Goal: Task Accomplishment & Management: Complete application form

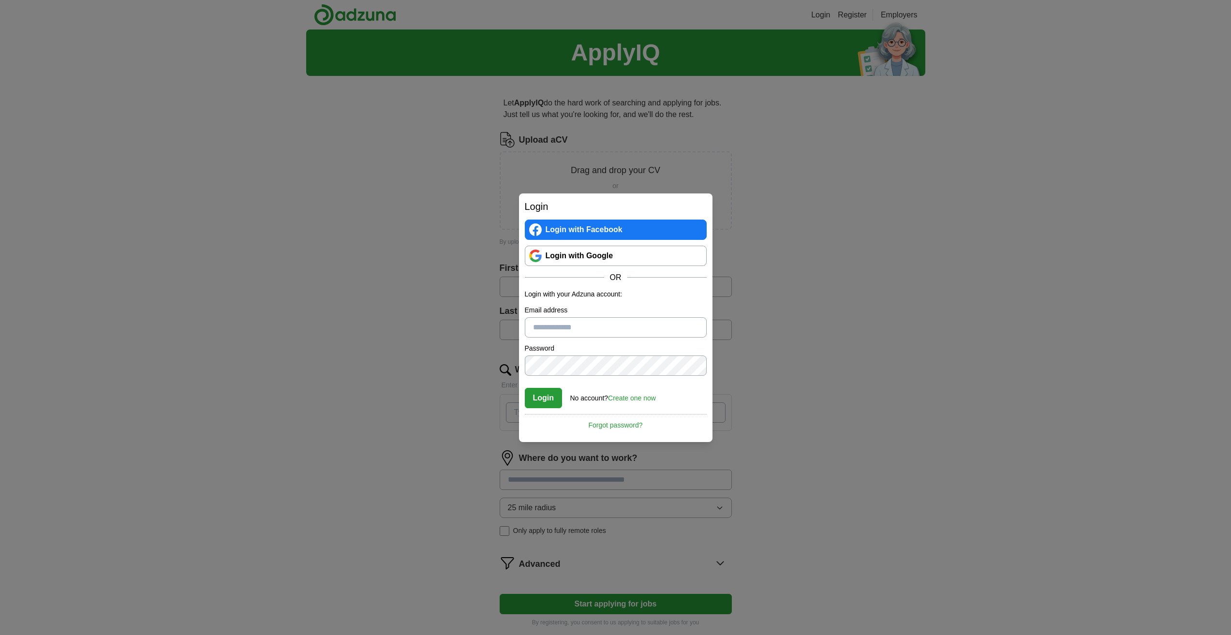
drag, startPoint x: 950, startPoint y: 374, endPoint x: 907, endPoint y: 321, distance: 68.7
click at [950, 371] on div "Login Login with Facebook Login with Google OR Login with your Adzuna account: …" at bounding box center [615, 317] width 1231 height 635
click at [545, 323] on input "Email address" at bounding box center [616, 327] width 182 height 20
click at [846, 342] on div "**********" at bounding box center [615, 317] width 1231 height 635
click at [442, 156] on div "**********" at bounding box center [615, 317] width 1231 height 635
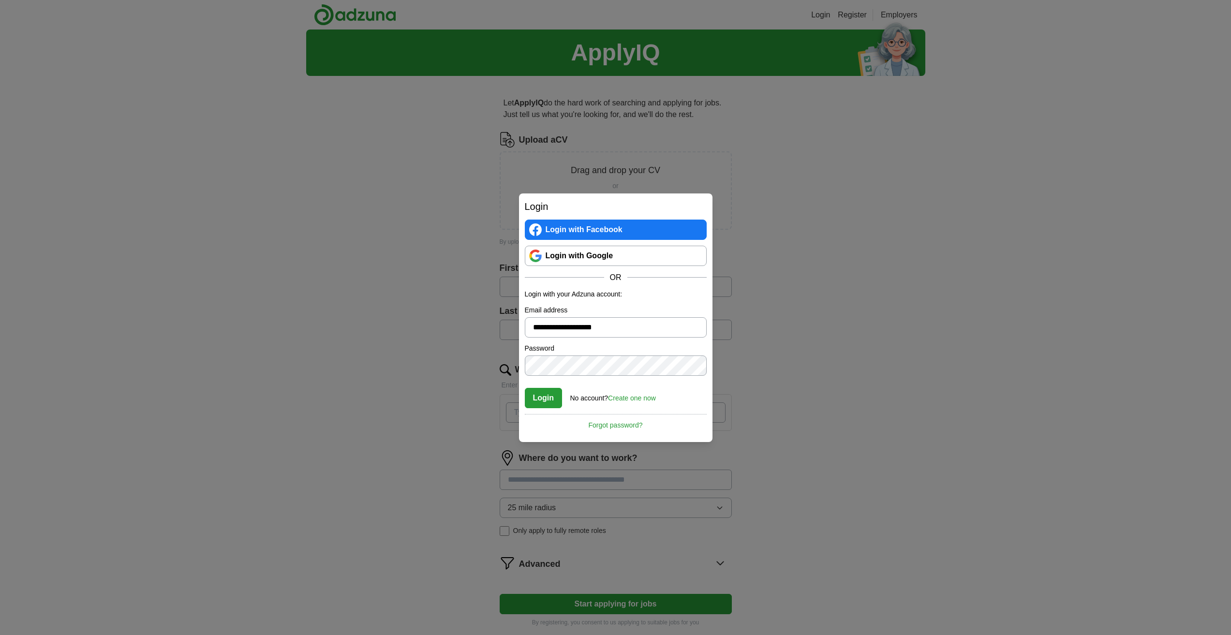
click at [629, 427] on link "Forgot password?" at bounding box center [616, 422] width 182 height 16
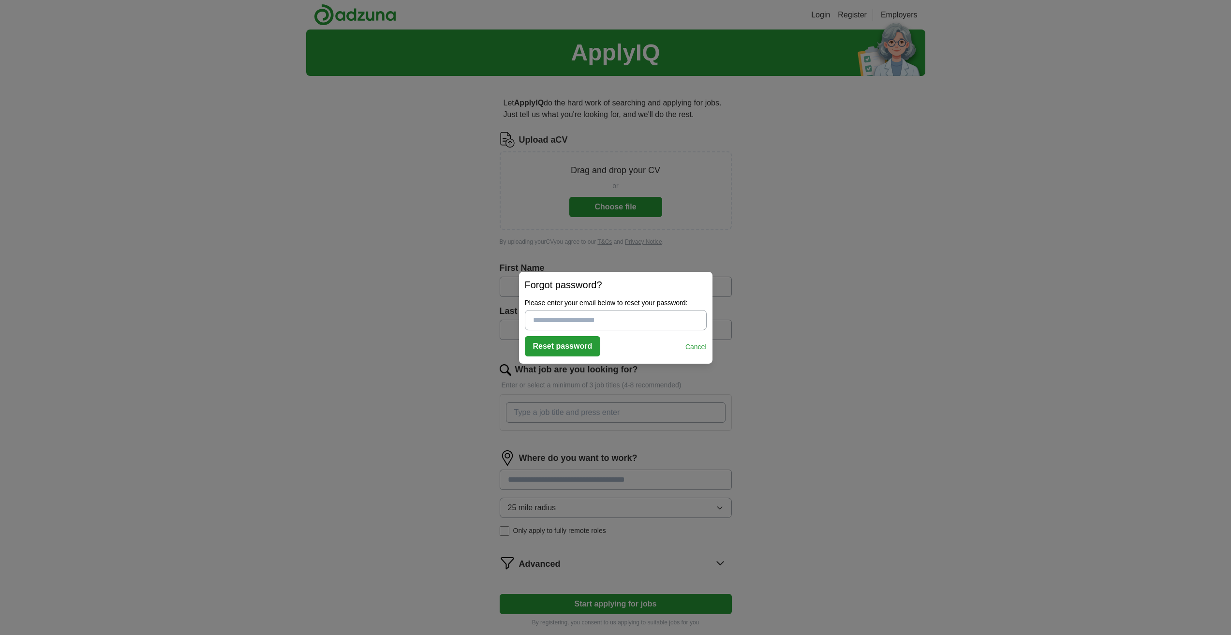
click at [696, 346] on link "Cancel" at bounding box center [695, 347] width 21 height 10
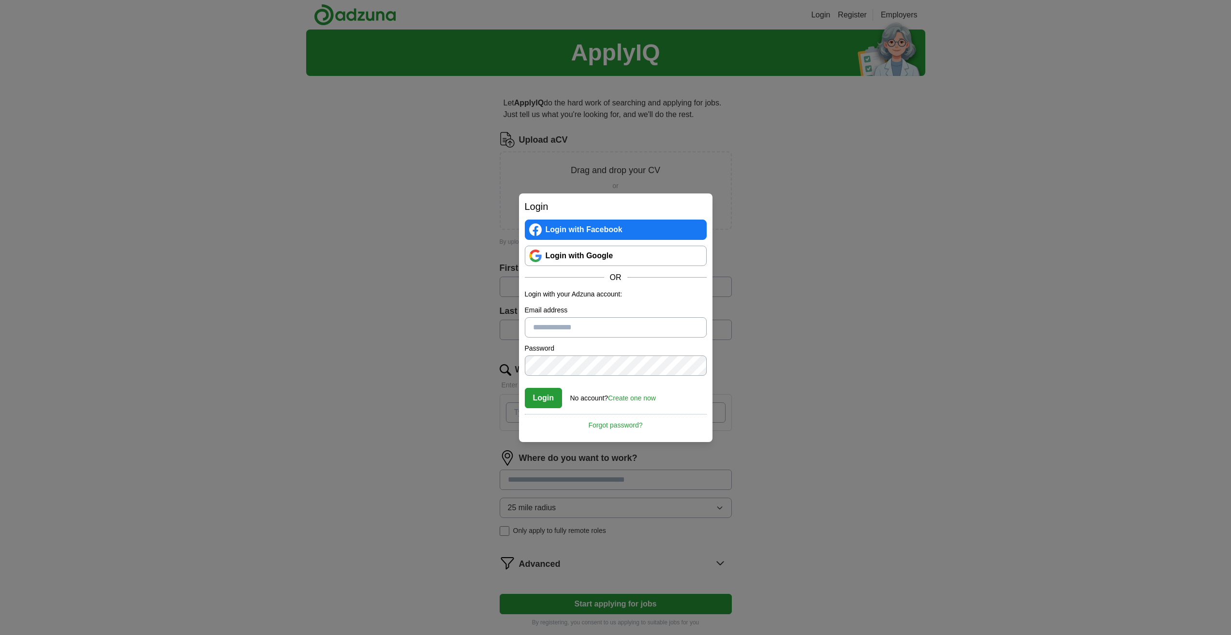
click at [646, 398] on link "Create one now" at bounding box center [632, 398] width 48 height 8
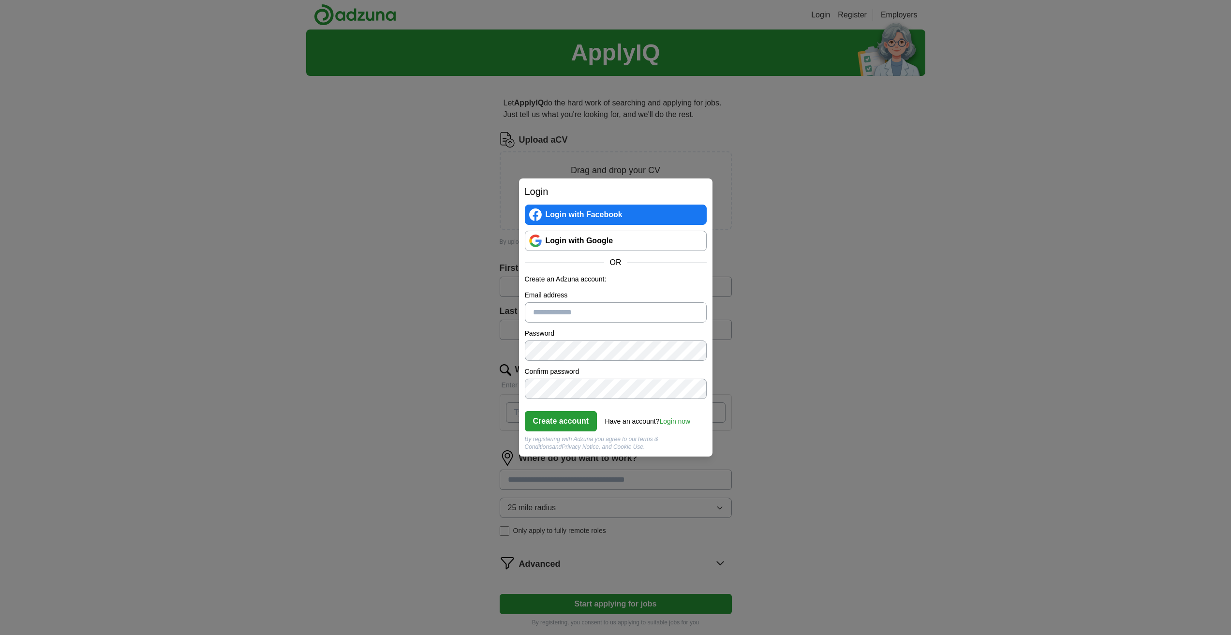
click at [553, 313] on input "Email address" at bounding box center [616, 312] width 182 height 20
type input "**********"
click at [562, 416] on button "Create account" at bounding box center [561, 421] width 73 height 20
click at [562, 419] on button "Create account" at bounding box center [561, 421] width 73 height 20
click at [574, 419] on button "Create account" at bounding box center [561, 421] width 73 height 20
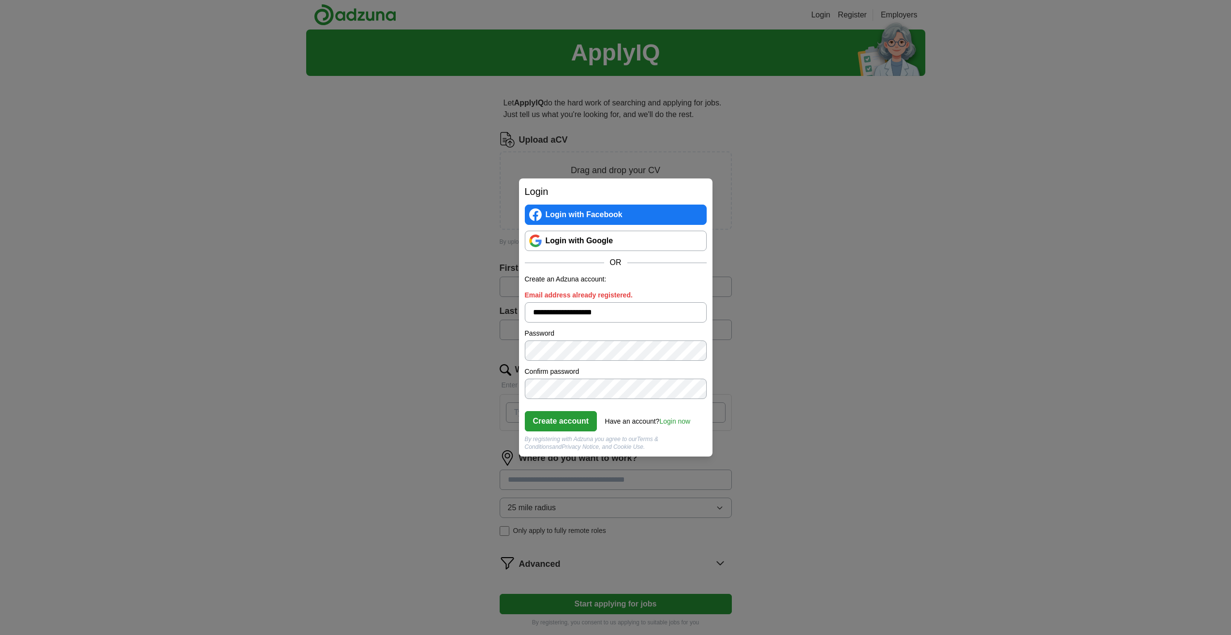
click at [681, 421] on link "Login now" at bounding box center [674, 421] width 31 height 8
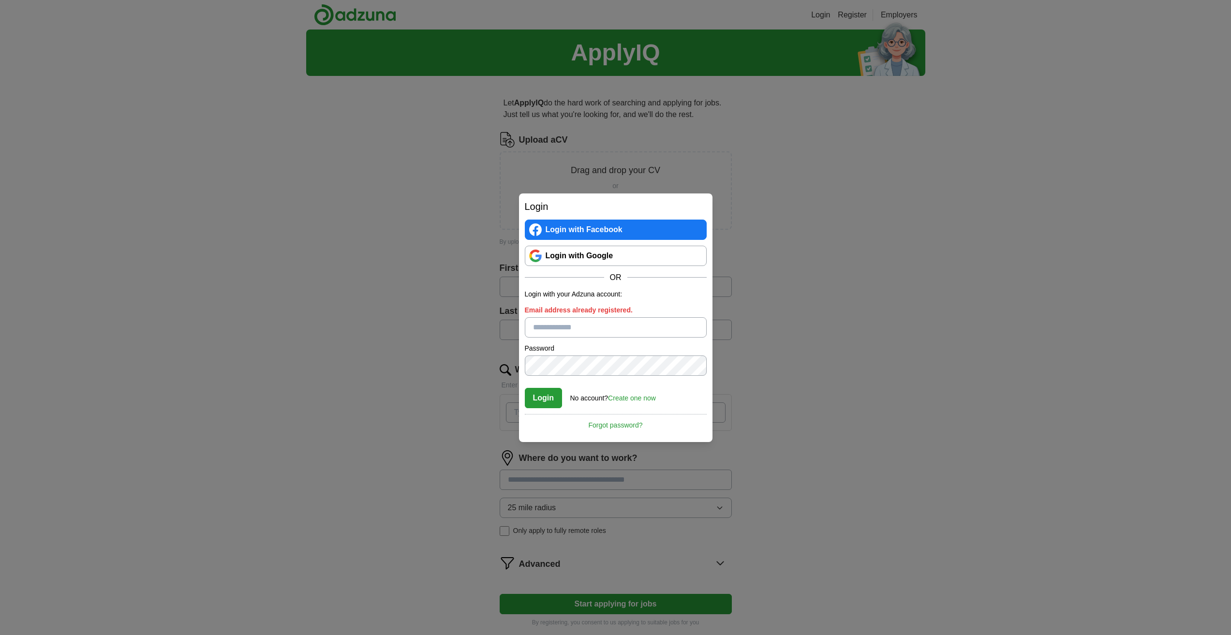
click at [559, 325] on input "Email address already registered." at bounding box center [616, 327] width 182 height 20
type input "**********"
click at [550, 397] on button "Login" at bounding box center [544, 398] width 38 height 20
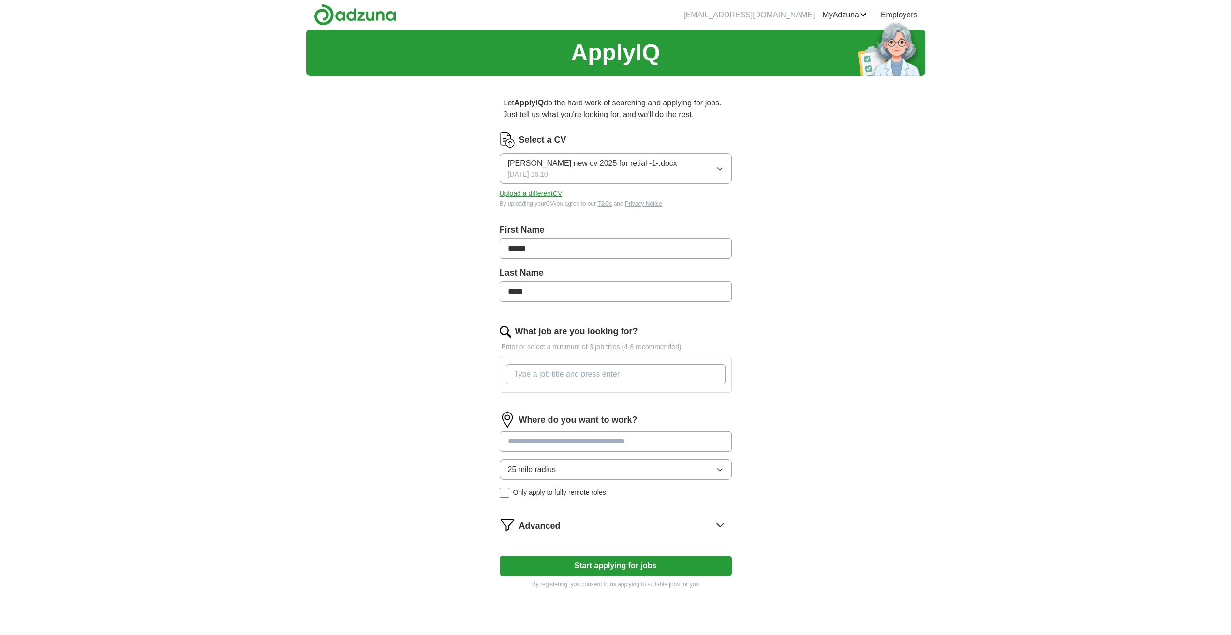
click at [566, 374] on input "What job are you looking for?" at bounding box center [616, 374] width 220 height 20
click at [661, 381] on input "support worker family support worker" at bounding box center [616, 374] width 220 height 20
drag, startPoint x: 688, startPoint y: 375, endPoint x: 642, endPoint y: 378, distance: 46.1
click at [642, 378] on input "support worker family support worker service users support" at bounding box center [616, 374] width 220 height 20
click at [671, 374] on input "support worker family support worker support" at bounding box center [616, 374] width 220 height 20
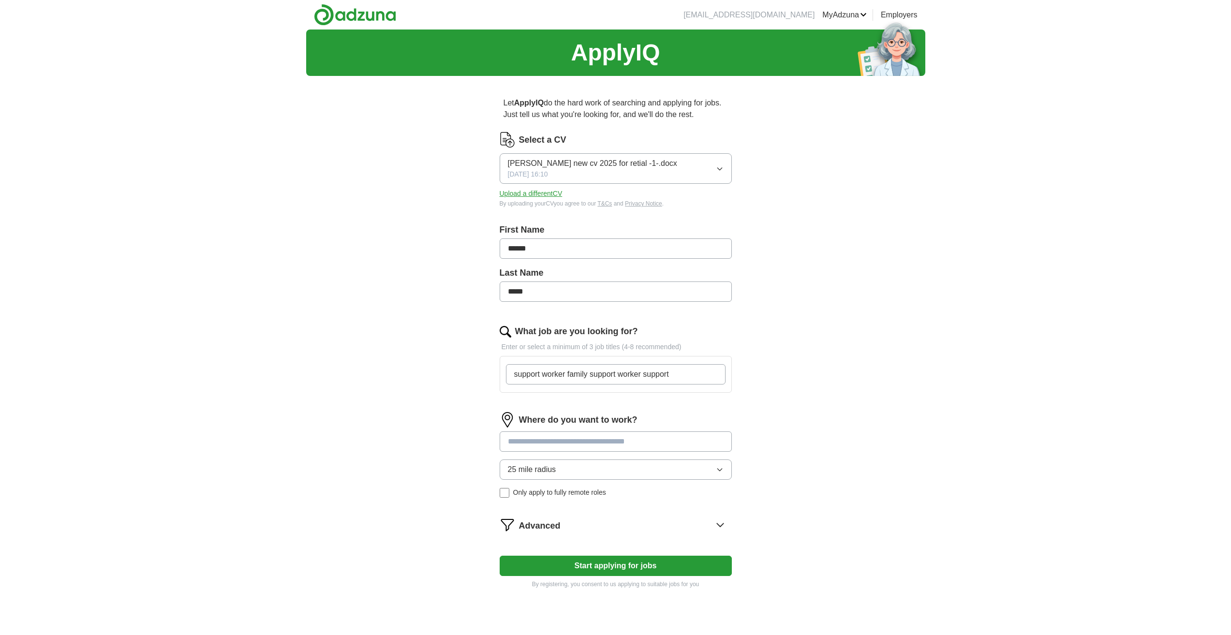
click at [564, 375] on input "support worker family support worker support" at bounding box center [616, 374] width 220 height 20
click at [618, 374] on input "support worker/ family support worker support" at bounding box center [616, 374] width 220 height 20
click at [620, 373] on input "support worker/ family support/ worker support" at bounding box center [616, 374] width 220 height 20
click at [645, 376] on input "support worker/ family support worker support" at bounding box center [616, 374] width 220 height 20
click at [646, 375] on input "support worker/ family support worker support" at bounding box center [616, 374] width 220 height 20
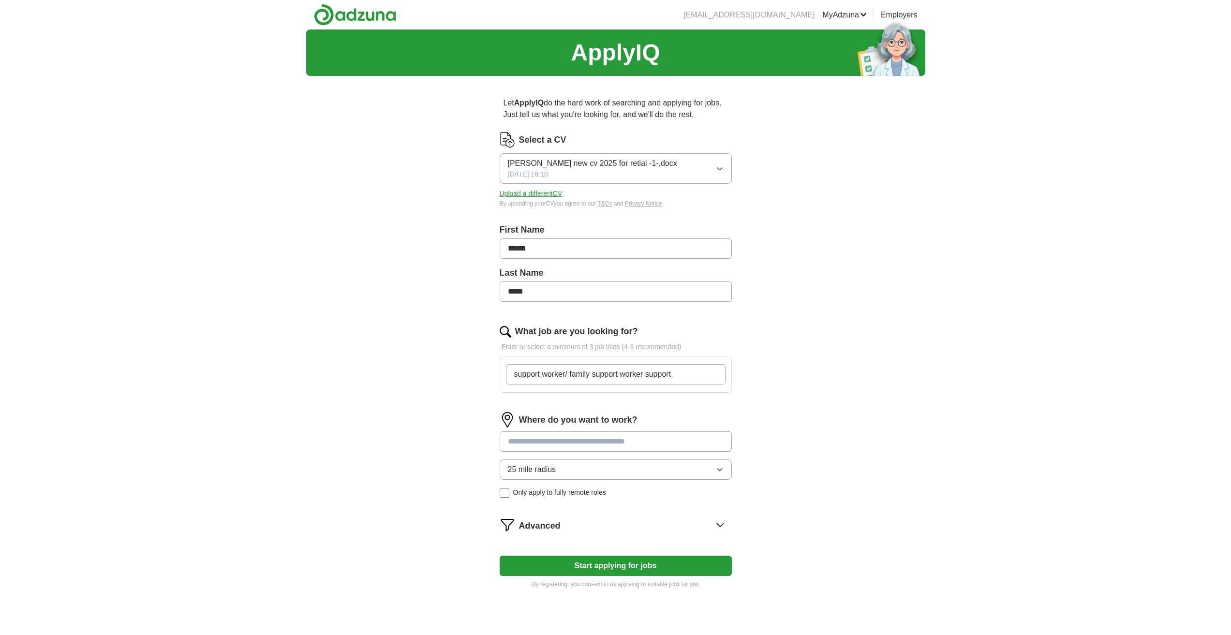
drag, startPoint x: 642, startPoint y: 374, endPoint x: 648, endPoint y: 372, distance: 6.5
click at [644, 374] on input "support worker/ family support worker support" at bounding box center [616, 374] width 220 height 20
click at [685, 378] on input "support worker/ family support worker/ support" at bounding box center [616, 374] width 220 height 20
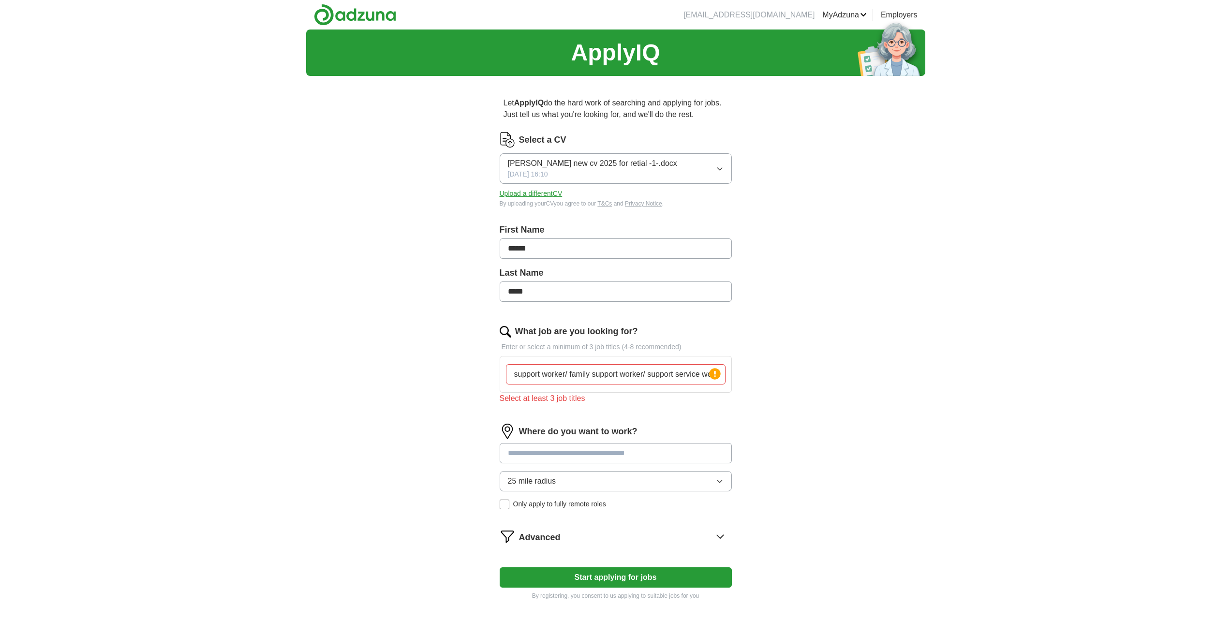
click at [585, 444] on input at bounding box center [616, 453] width 232 height 20
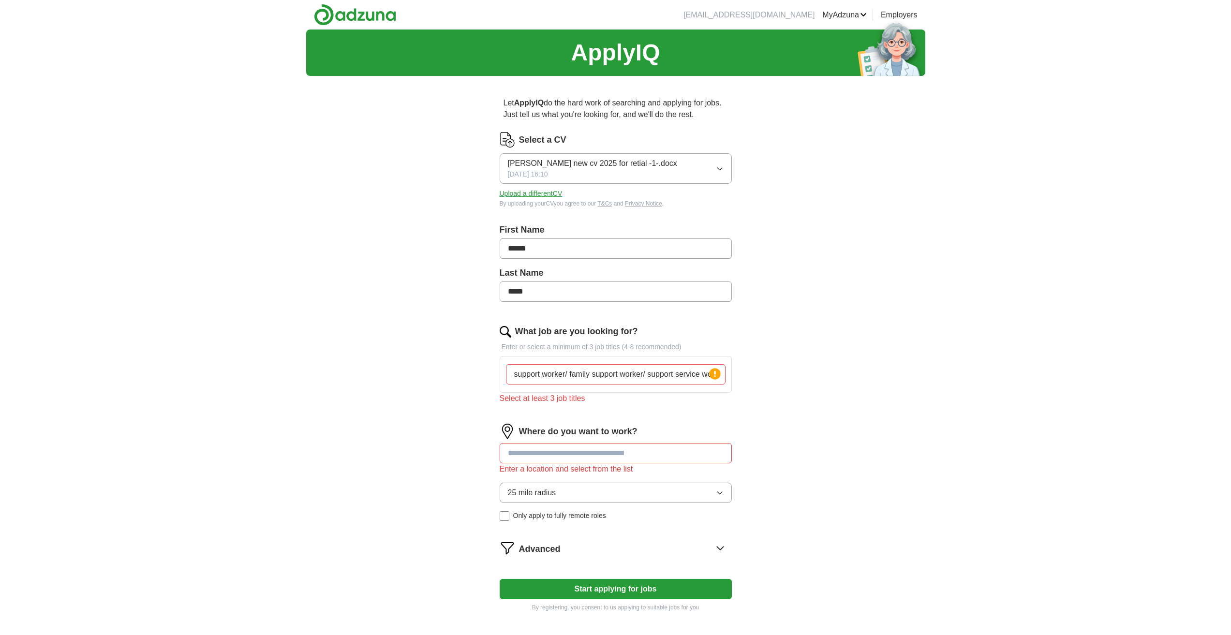
scroll to position [0, 8]
drag, startPoint x: 648, startPoint y: 374, endPoint x: 710, endPoint y: 379, distance: 62.1
click at [710, 379] on div "support worker/ family support worker/ support service worker Press return to a…" at bounding box center [616, 374] width 220 height 20
click at [662, 375] on input "support worker/ family support worker/ er" at bounding box center [616, 374] width 220 height 20
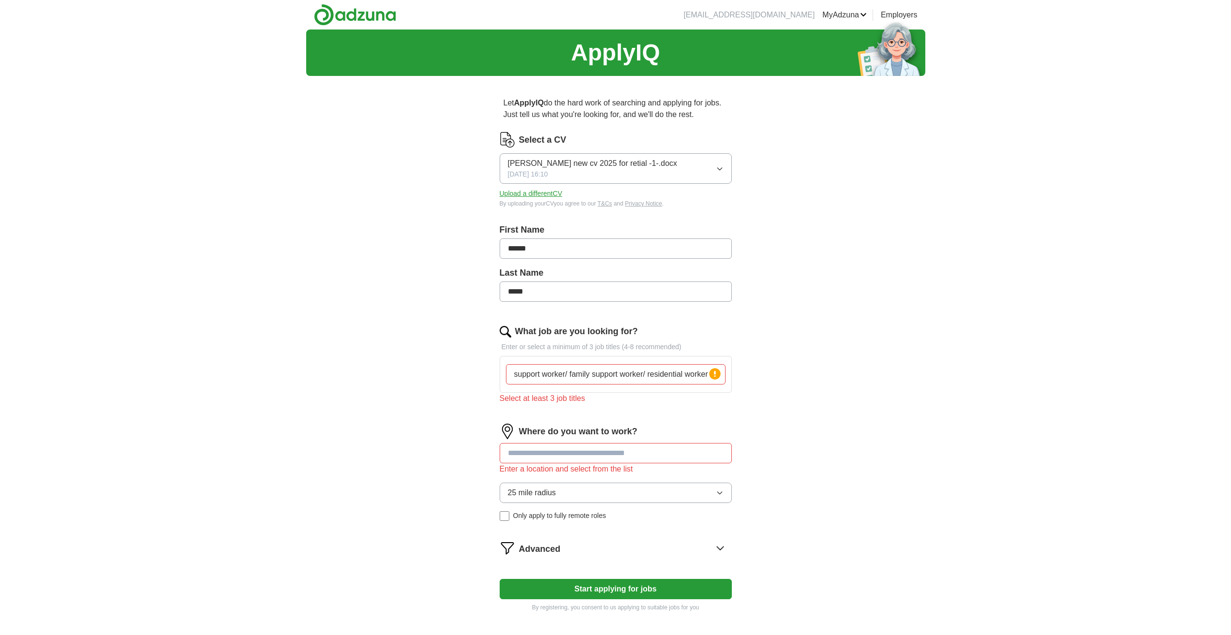
click at [534, 461] on input at bounding box center [616, 453] width 232 height 20
click at [721, 492] on icon "button" at bounding box center [720, 493] width 8 height 8
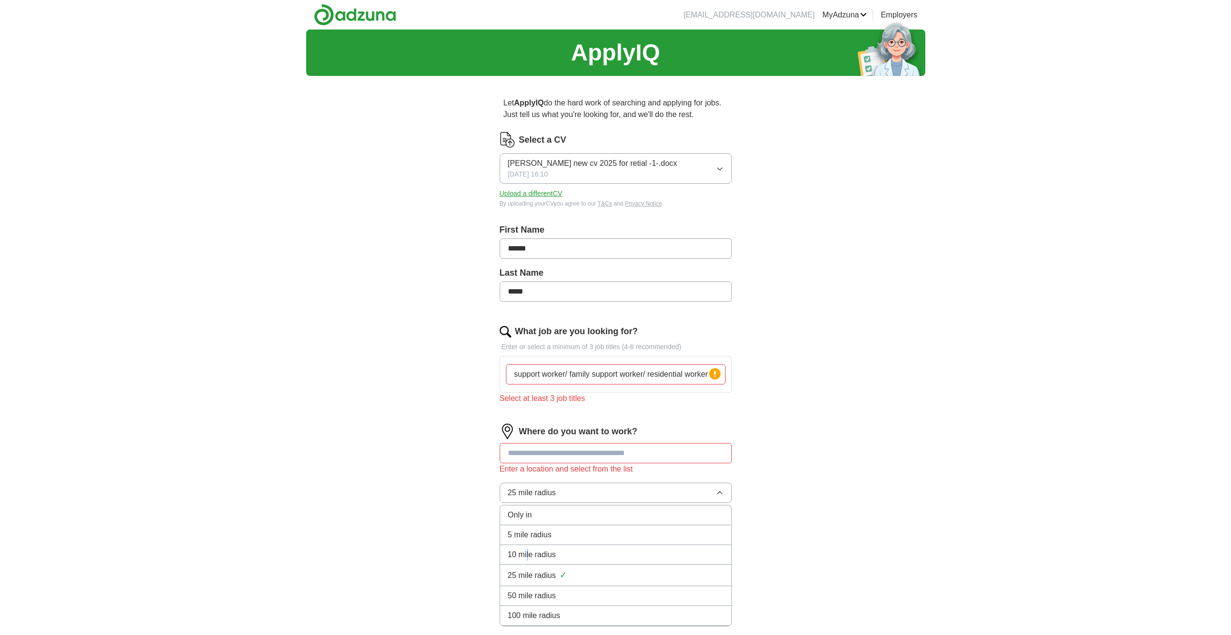
click at [528, 550] on span "10 mile radius" at bounding box center [532, 555] width 48 height 12
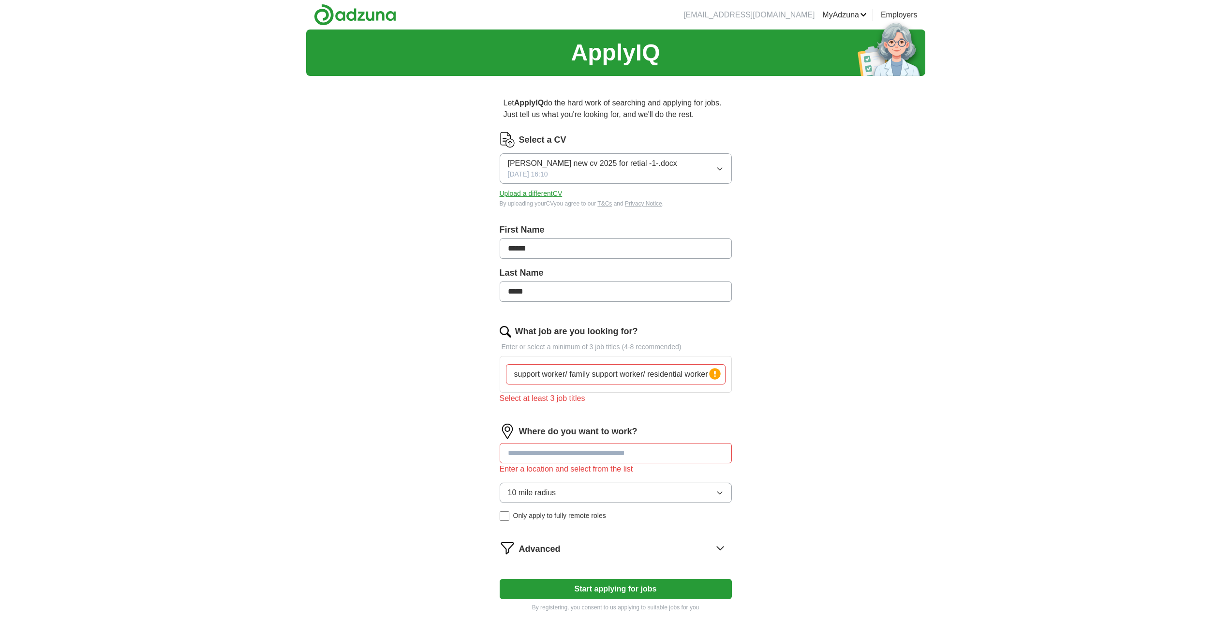
click at [723, 548] on icon at bounding box center [719, 547] width 15 height 15
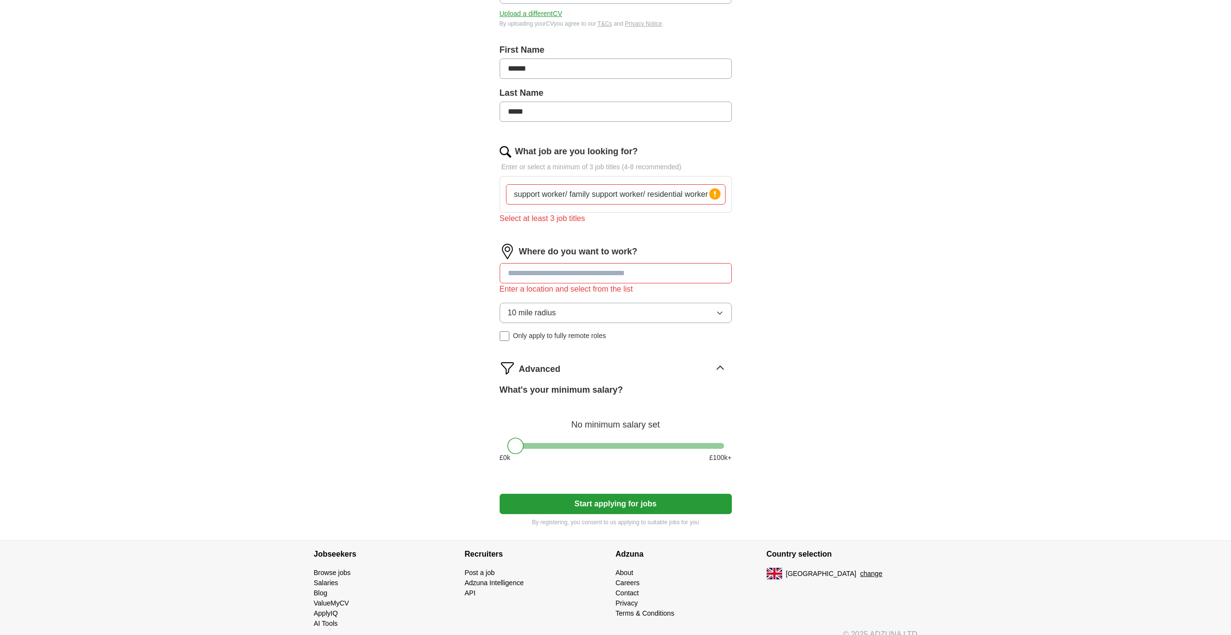
scroll to position [193, 0]
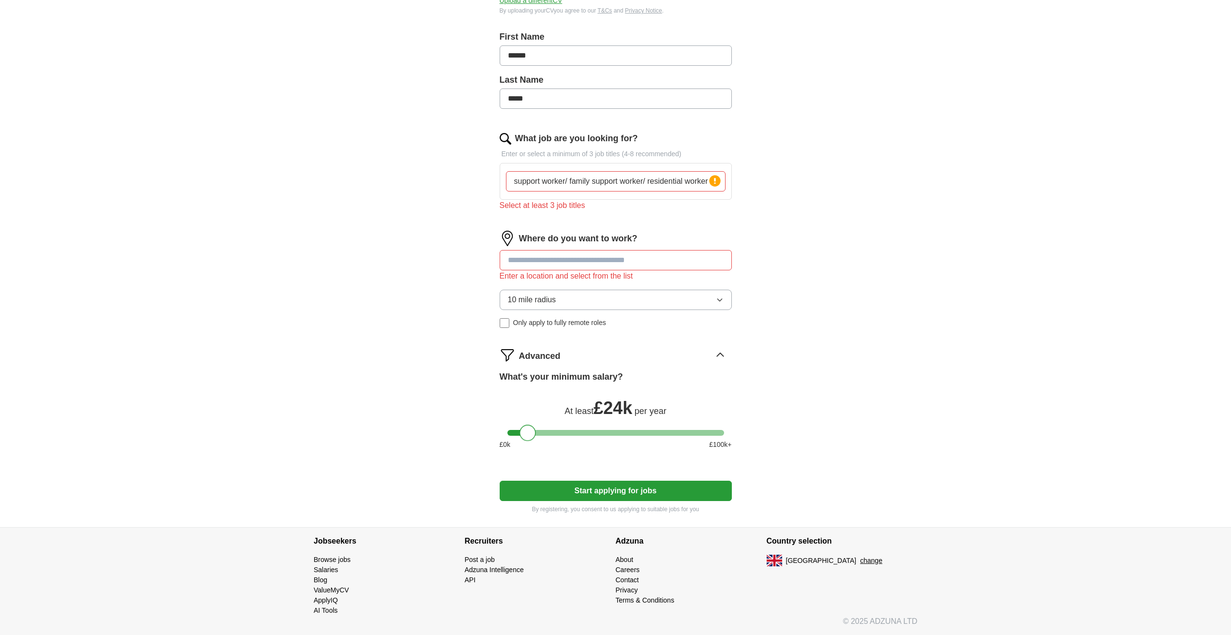
drag, startPoint x: 518, startPoint y: 433, endPoint x: 534, endPoint y: 445, distance: 19.9
click at [530, 444] on div "What's your minimum salary? At least £ 24k per year £ 0 k £ 100 k+" at bounding box center [616, 413] width 232 height 87
click at [628, 487] on button "Start applying for jobs" at bounding box center [616, 491] width 232 height 20
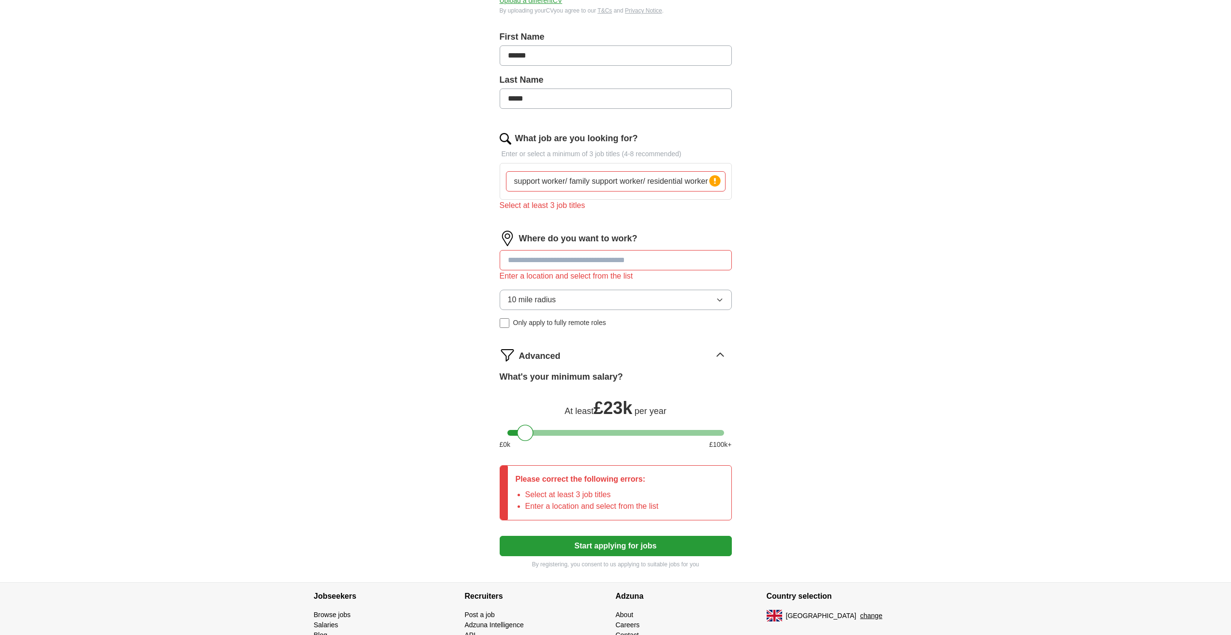
click at [721, 300] on icon "button" at bounding box center [719, 300] width 4 height 2
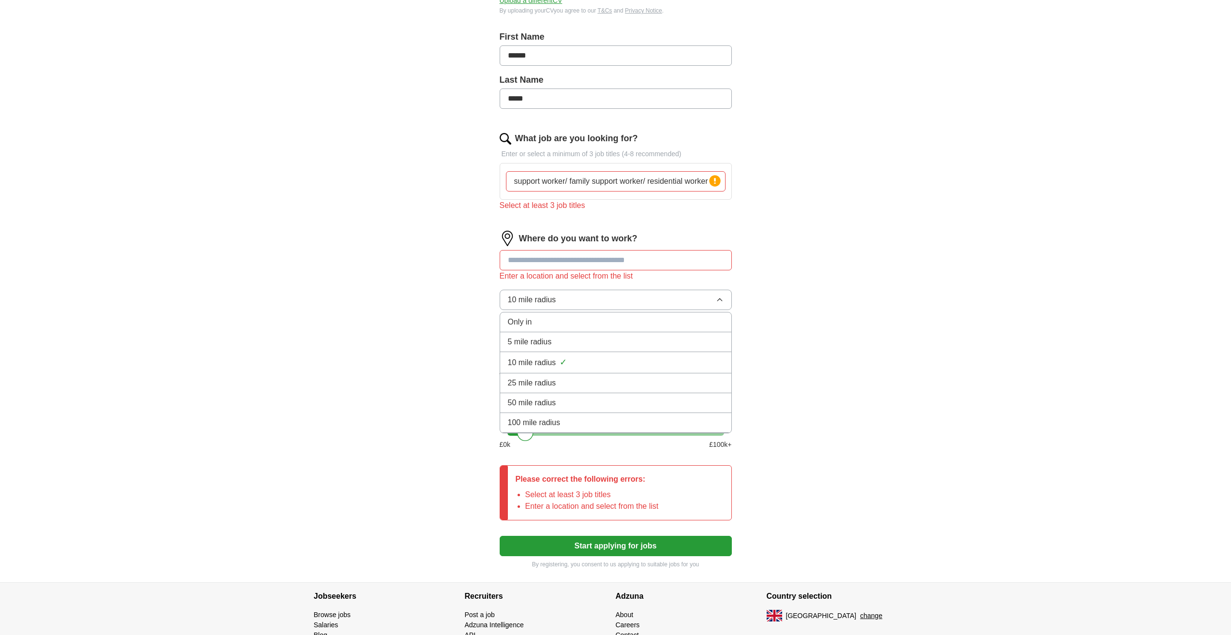
click at [562, 361] on span "✓" at bounding box center [563, 362] width 7 height 13
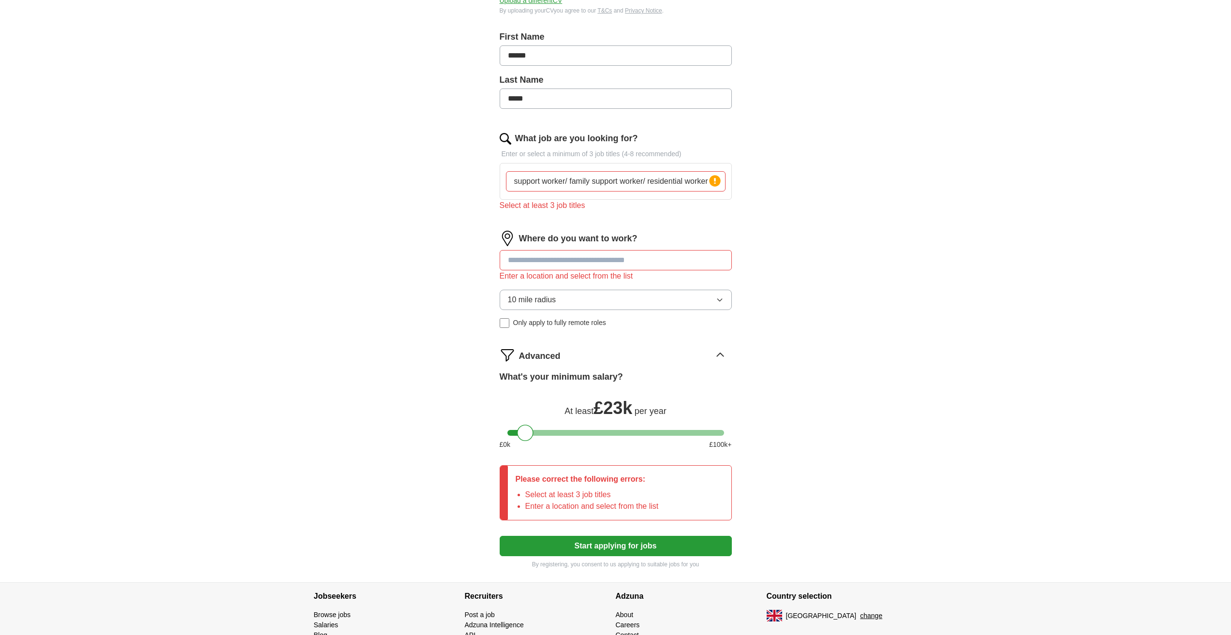
click at [695, 255] on input at bounding box center [616, 260] width 232 height 20
click at [719, 300] on icon "button" at bounding box center [719, 300] width 4 height 2
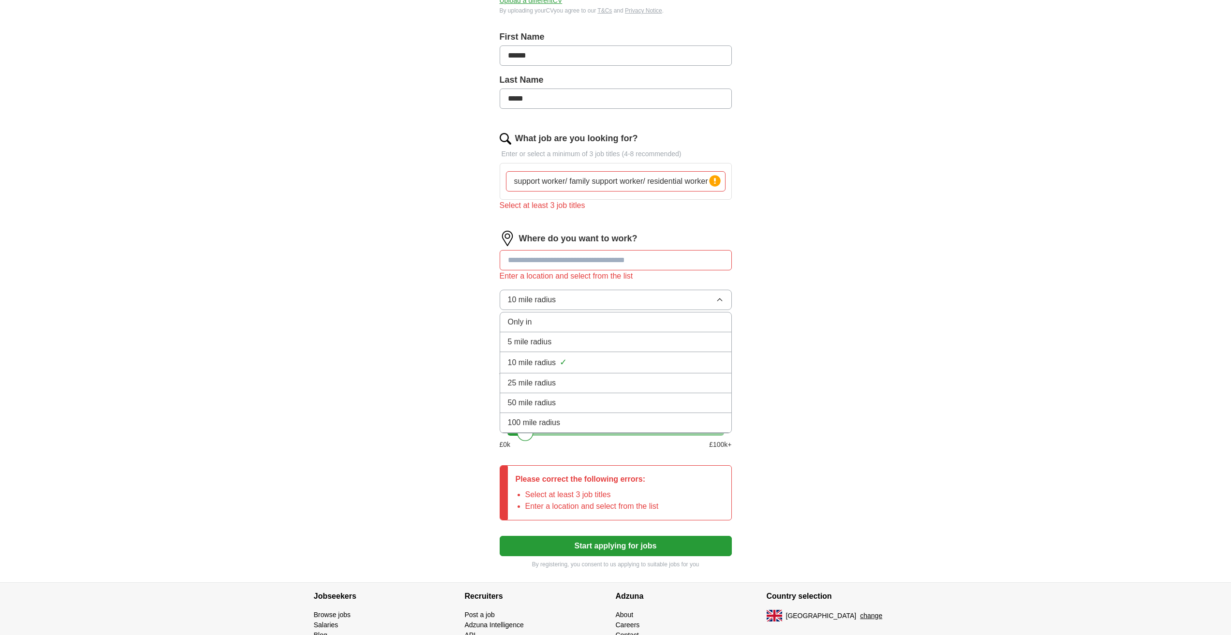
click at [719, 300] on icon "button" at bounding box center [720, 300] width 8 height 8
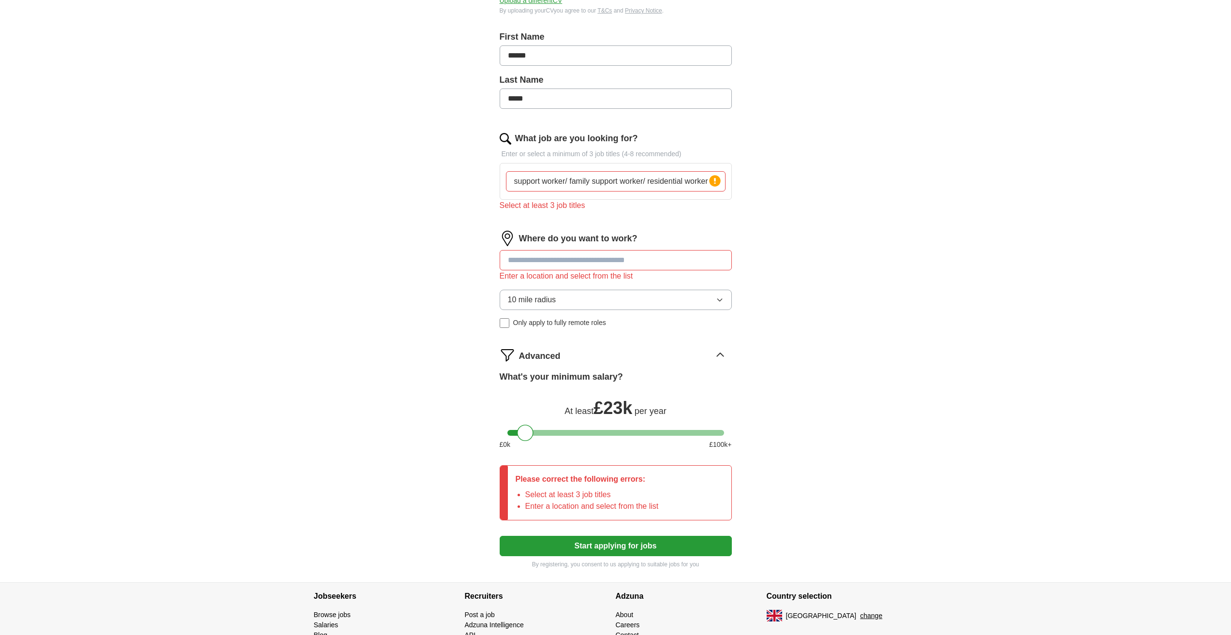
click at [565, 179] on input "support worker/ family support worker/ residential worker" at bounding box center [616, 181] width 220 height 20
click at [567, 179] on input "support worker/ family support worker/ residential worker" at bounding box center [616, 181] width 220 height 20
type input "support worker family support worker/ residential worker"
click at [569, 182] on input "support worker family support worker/ residential worker" at bounding box center [616, 181] width 220 height 20
click at [566, 180] on input "support worker family support worker/ residential worker" at bounding box center [616, 181] width 220 height 20
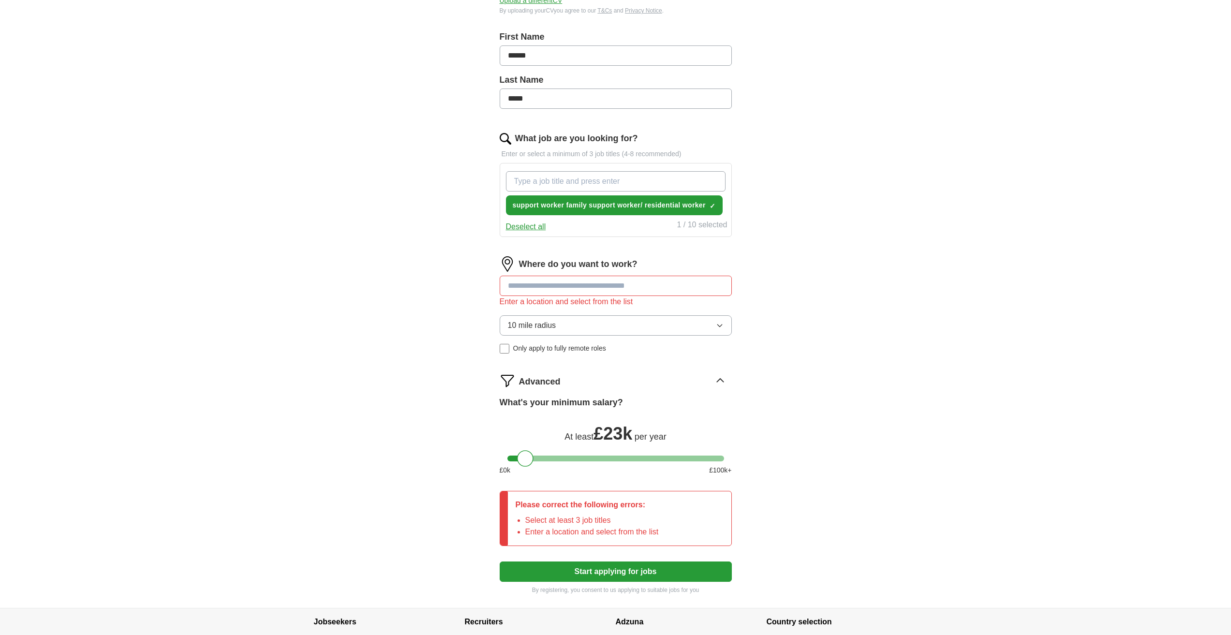
click at [585, 285] on div "Where do you want to work? Enter a location and select from the list 10 mile ra…" at bounding box center [616, 308] width 232 height 105
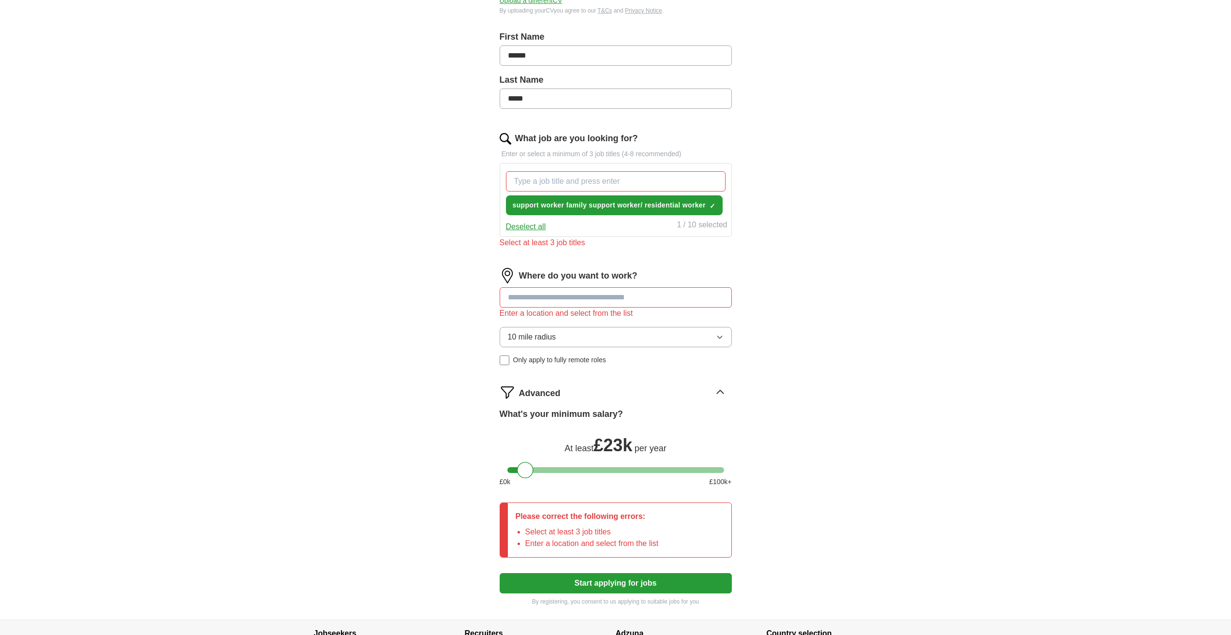
drag, startPoint x: 582, startPoint y: 293, endPoint x: 582, endPoint y: 299, distance: 6.3
click at [582, 296] on input at bounding box center [616, 297] width 232 height 20
type input "*******"
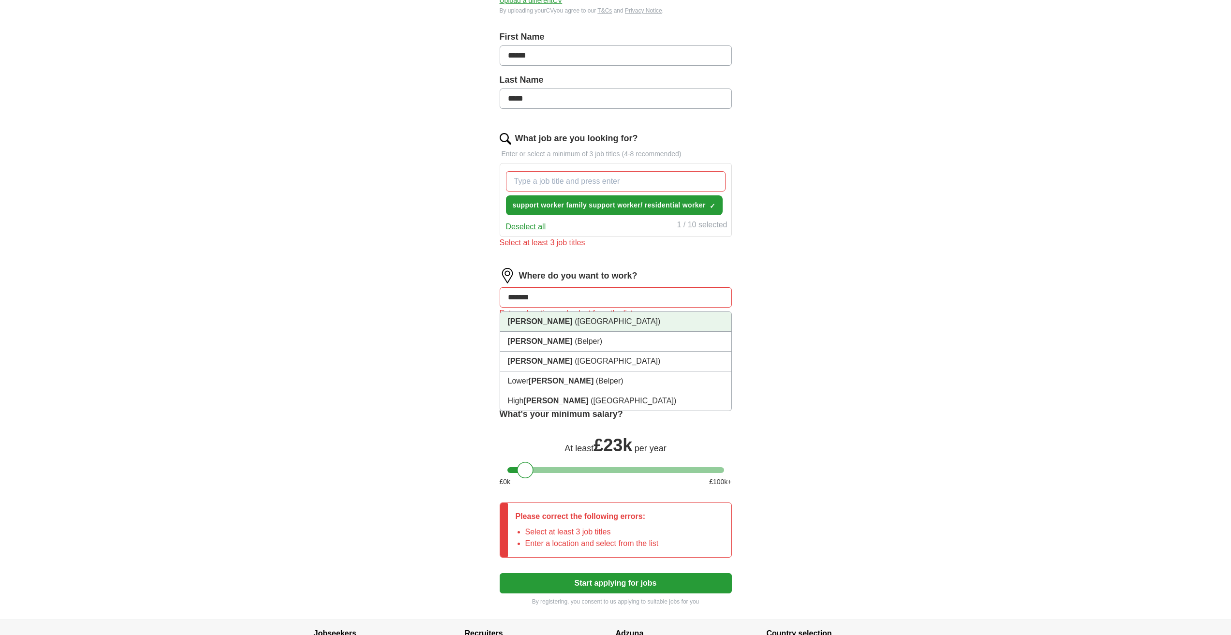
click at [522, 322] on strong "Kilburn" at bounding box center [540, 321] width 65 height 8
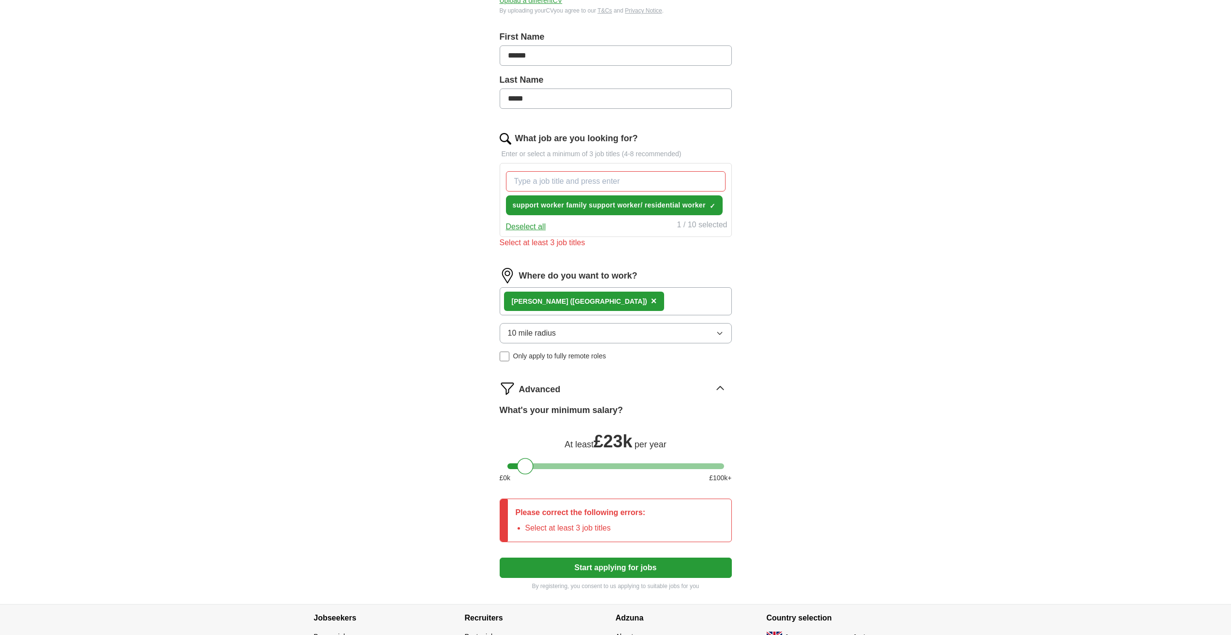
click at [657, 296] on div "Kilburn (North West London) ×" at bounding box center [616, 301] width 232 height 28
click at [645, 300] on div "Kilburn (North West London) ×" at bounding box center [616, 301] width 232 height 28
click at [651, 299] on span "×" at bounding box center [654, 301] width 6 height 11
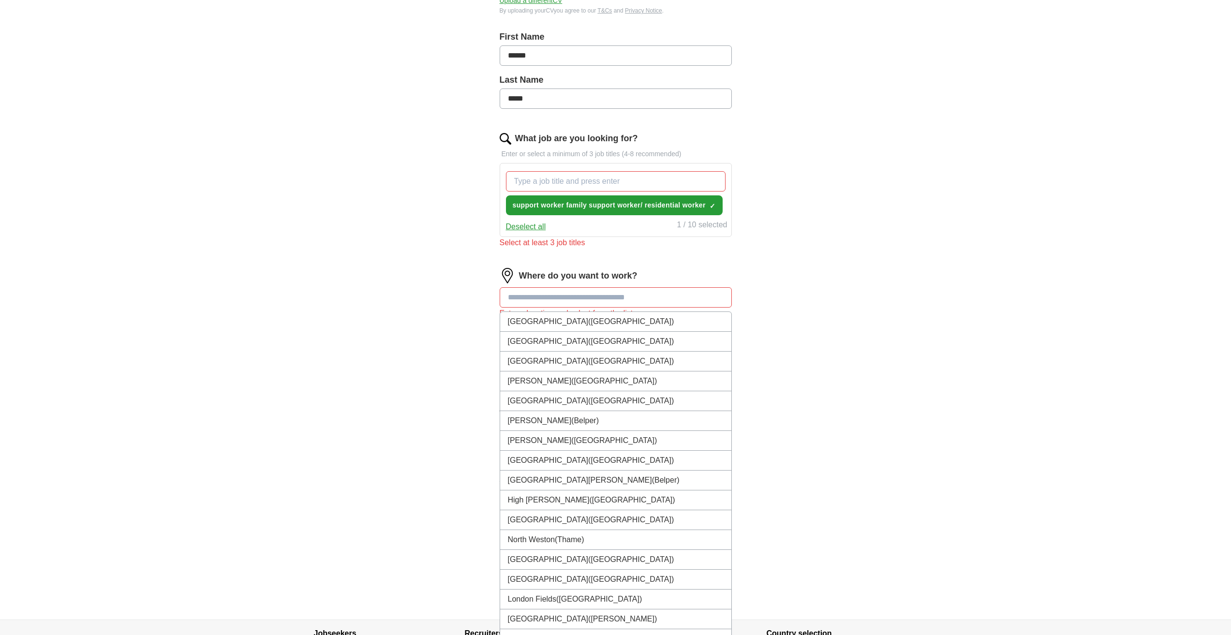
drag, startPoint x: 509, startPoint y: 300, endPoint x: 516, endPoint y: 299, distance: 7.3
click at [511, 300] on input at bounding box center [616, 297] width 232 height 20
click at [571, 382] on span "(North West London)" at bounding box center [614, 381] width 86 height 8
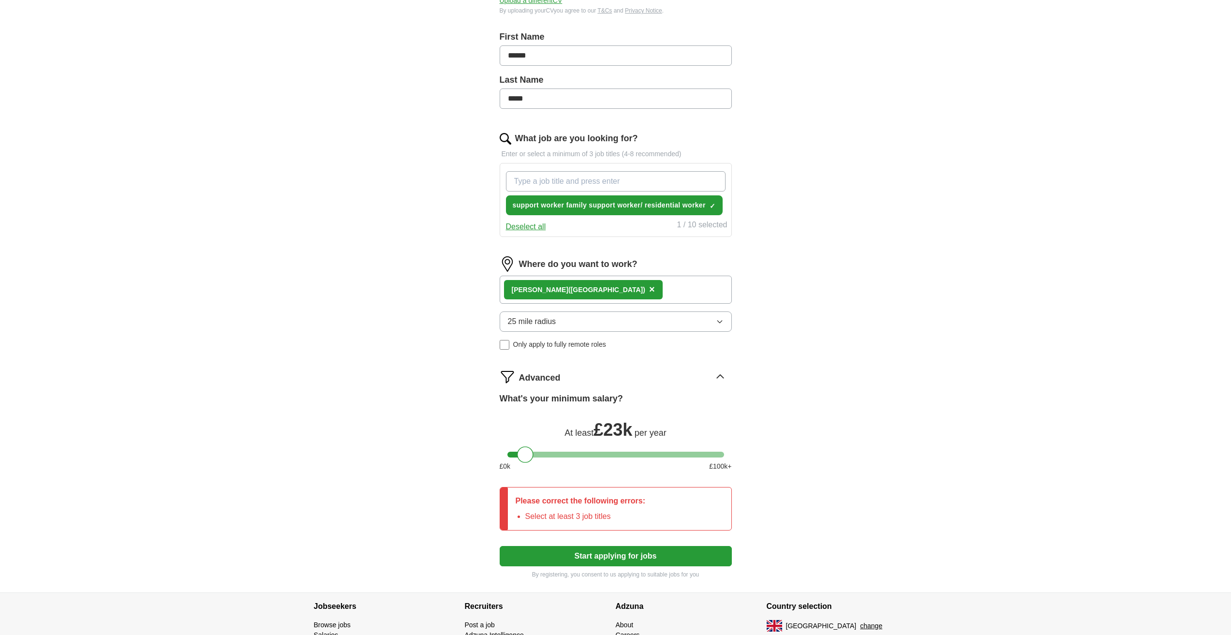
click at [534, 182] on input "What job are you looking for?" at bounding box center [616, 181] width 220 height 20
click at [539, 178] on input "mental disable" at bounding box center [616, 181] width 220 height 20
drag, startPoint x: 568, startPoint y: 179, endPoint x: 574, endPoint y: 179, distance: 5.3
click at [569, 179] on input "mental/disable" at bounding box center [616, 181] width 220 height 20
click at [652, 206] on span "support worker family support worker/ residential worker" at bounding box center [609, 205] width 193 height 10
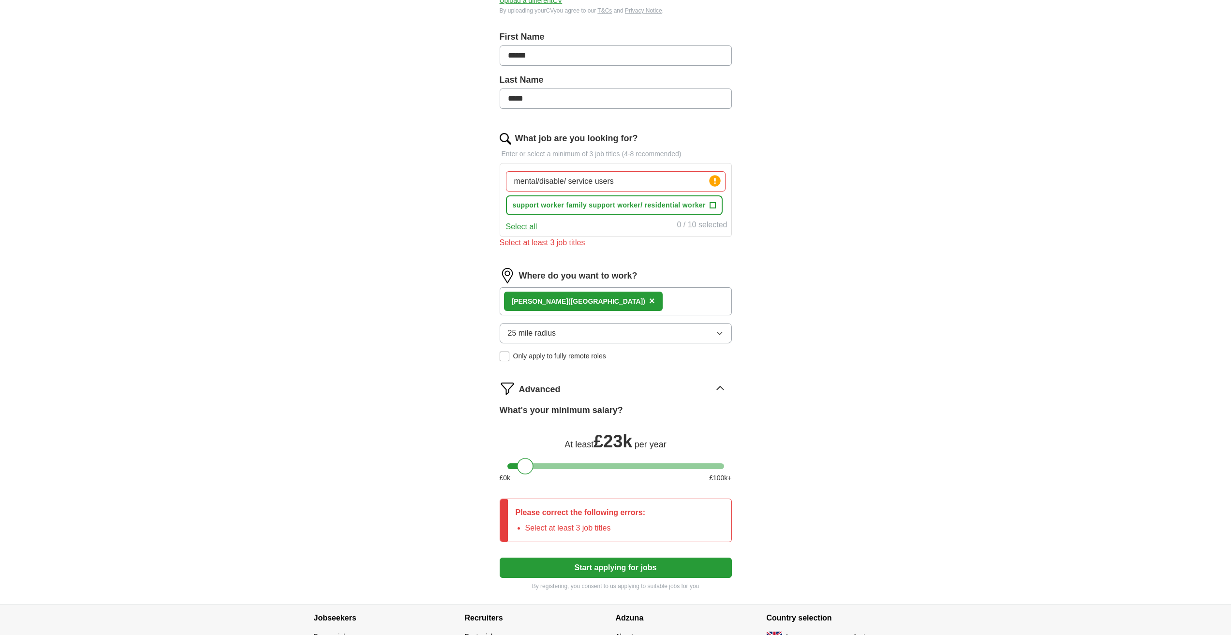
click at [659, 188] on input "mental/disable/ service users" at bounding box center [616, 181] width 220 height 20
drag, startPoint x: 621, startPoint y: 184, endPoint x: 496, endPoint y: 184, distance: 125.3
click at [493, 184] on div "Let ApplyIQ do the hard work of searching and applying for jobs. Just tell us w…" at bounding box center [616, 247] width 310 height 713
drag, startPoint x: 587, startPoint y: 180, endPoint x: 596, endPoint y: 179, distance: 9.2
click at [589, 180] on input "family support worker residential carer and" at bounding box center [616, 181] width 220 height 20
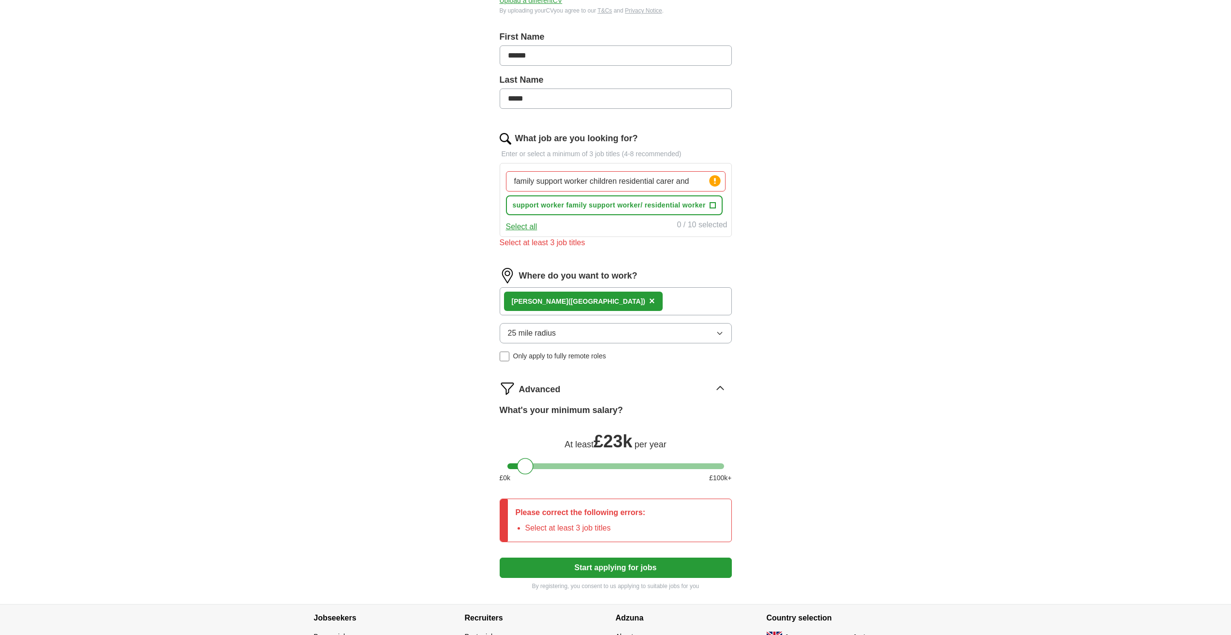
click at [691, 180] on input "family support worker children residential carer and" at bounding box center [616, 181] width 220 height 20
type input "family support worker children residential carer and service user"
click at [645, 563] on button "Start applying for jobs" at bounding box center [616, 568] width 232 height 20
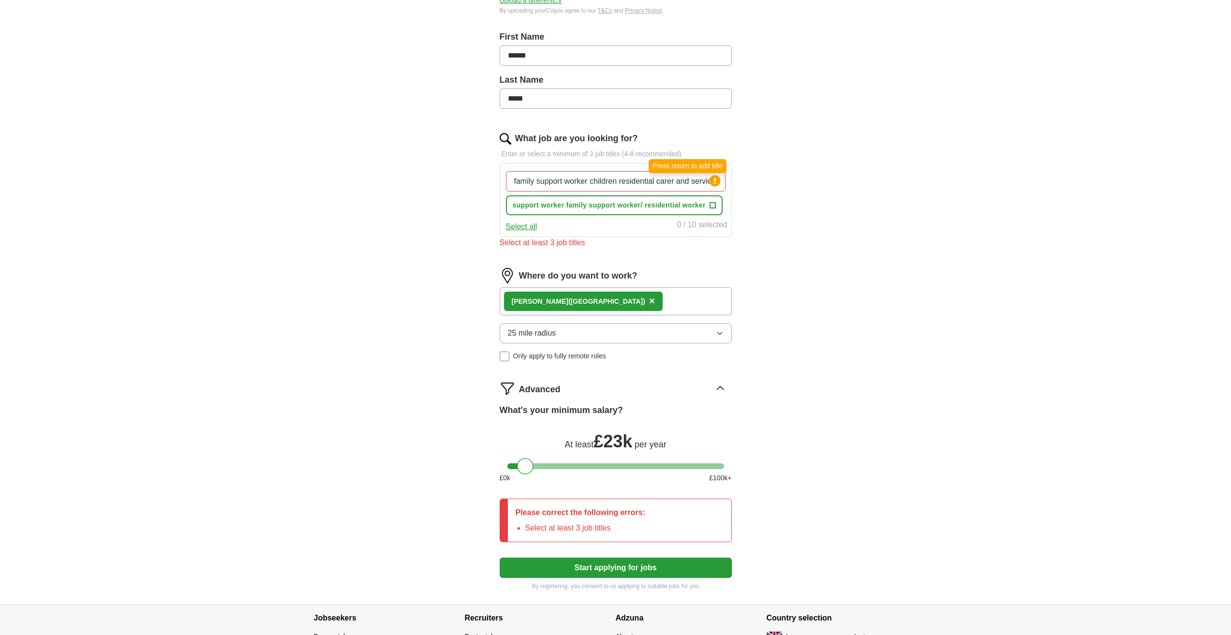
scroll to position [0, 16]
drag, startPoint x: 512, startPoint y: 180, endPoint x: 716, endPoint y: 186, distance: 203.7
click at [716, 186] on div "family support worker children residential carer and service user Press return …" at bounding box center [616, 181] width 220 height 20
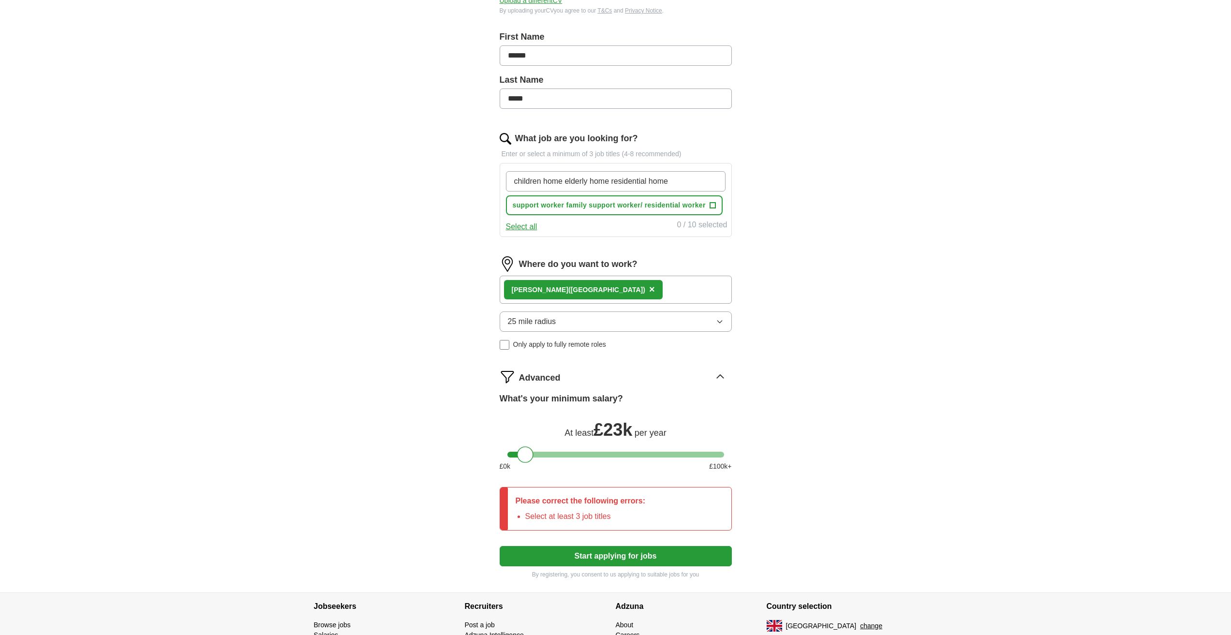
type input "children home elderly home residential home"
click at [626, 555] on form "Select a CV Angela Boyce new cv 2025 for retial -1-.docx 08/10/2025, 16:10 Uplo…" at bounding box center [616, 259] width 232 height 640
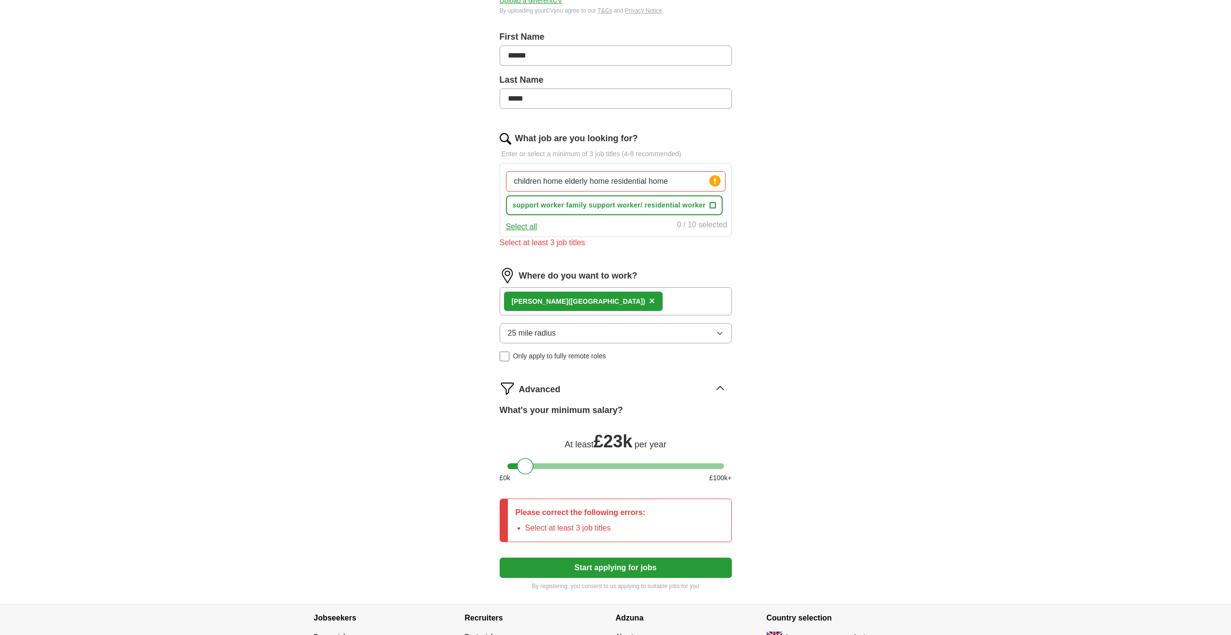
drag, startPoint x: 610, startPoint y: 519, endPoint x: 619, endPoint y: 516, distance: 9.3
click at [612, 518] on div "Please correct the following errors: Select at least 3 job titles" at bounding box center [581, 520] width 146 height 43
drag, startPoint x: 634, startPoint y: 510, endPoint x: 639, endPoint y: 510, distance: 5.3
click at [635, 510] on p "Please correct the following errors:" at bounding box center [581, 513] width 130 height 12
click at [714, 206] on span "+" at bounding box center [713, 206] width 6 height 8
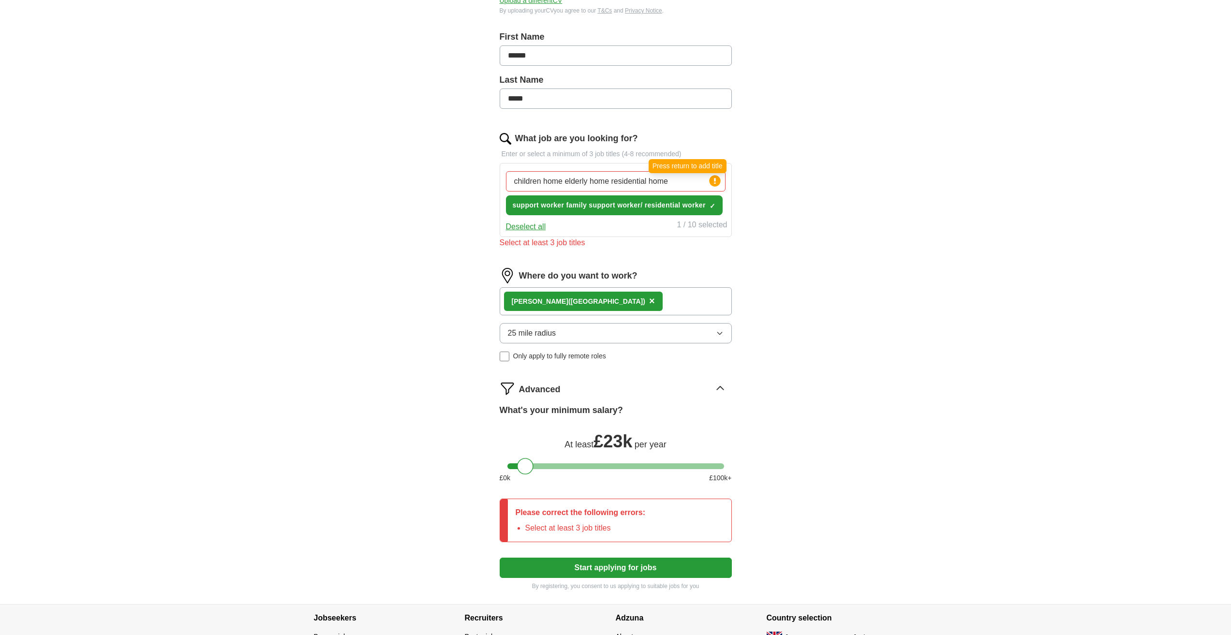
click at [717, 180] on circle at bounding box center [714, 180] width 11 height 11
click at [684, 179] on input "children home elderly home residential home" at bounding box center [616, 181] width 220 height 20
click at [0, 0] on span "×" at bounding box center [0, 0] width 0 height 0
click at [522, 227] on button "Select all" at bounding box center [521, 227] width 31 height 12
click at [522, 227] on button "Deselect all" at bounding box center [526, 227] width 40 height 12
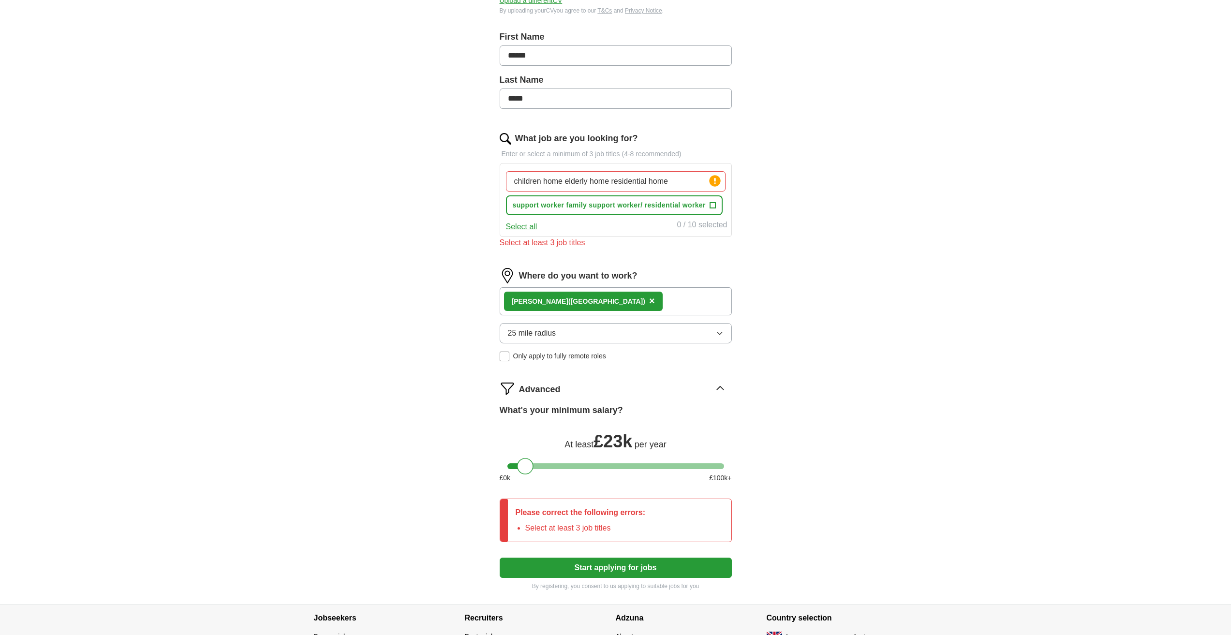
click at [678, 180] on input "children home elderly home residential home" at bounding box center [616, 181] width 220 height 20
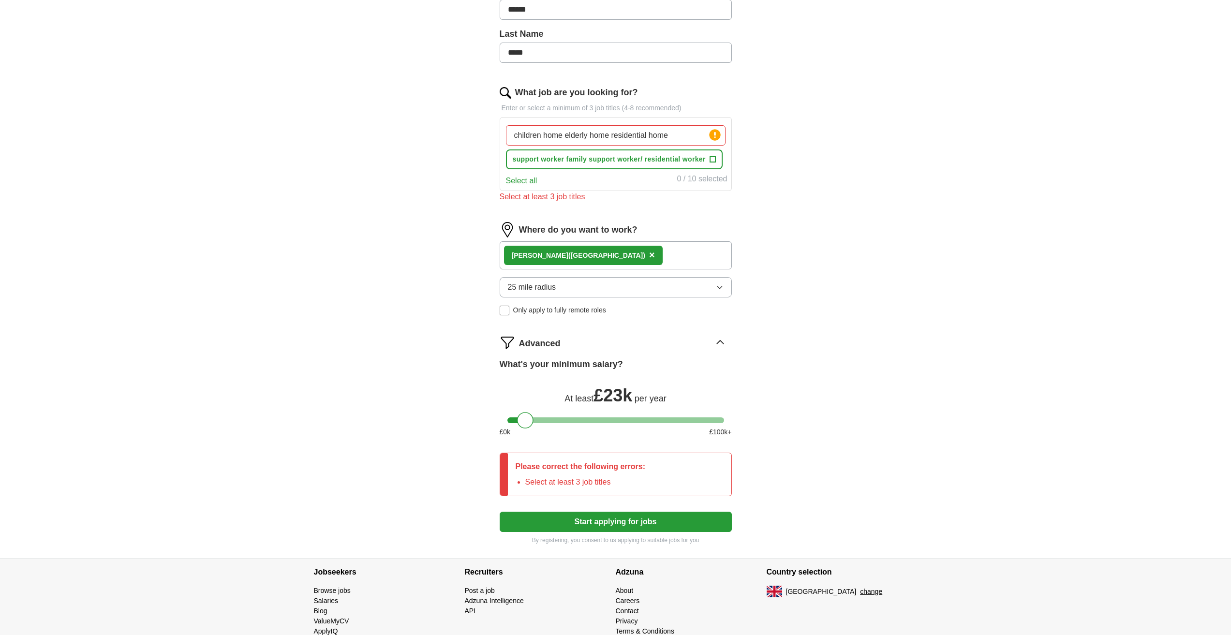
scroll to position [270, 0]
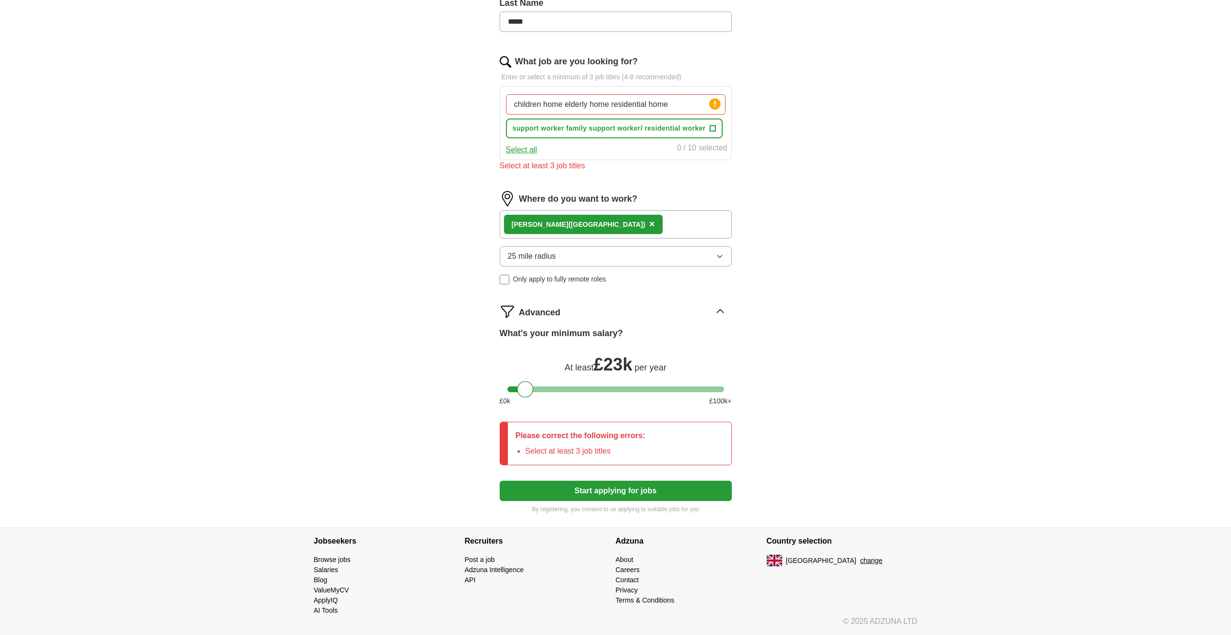
click at [640, 488] on button "Start applying for jobs" at bounding box center [616, 491] width 232 height 20
drag, startPoint x: 640, startPoint y: 488, endPoint x: 636, endPoint y: 492, distance: 5.1
drag, startPoint x: 636, startPoint y: 492, endPoint x: 1005, endPoint y: 398, distance: 380.4
click at [1005, 399] on div "ApplyIQ Let ApplyIQ do the hard work of searching and applying for jobs. Just t…" at bounding box center [615, 144] width 1231 height 768
click at [567, 444] on div "Please correct the following errors: Select at least 3 job titles" at bounding box center [581, 443] width 146 height 43
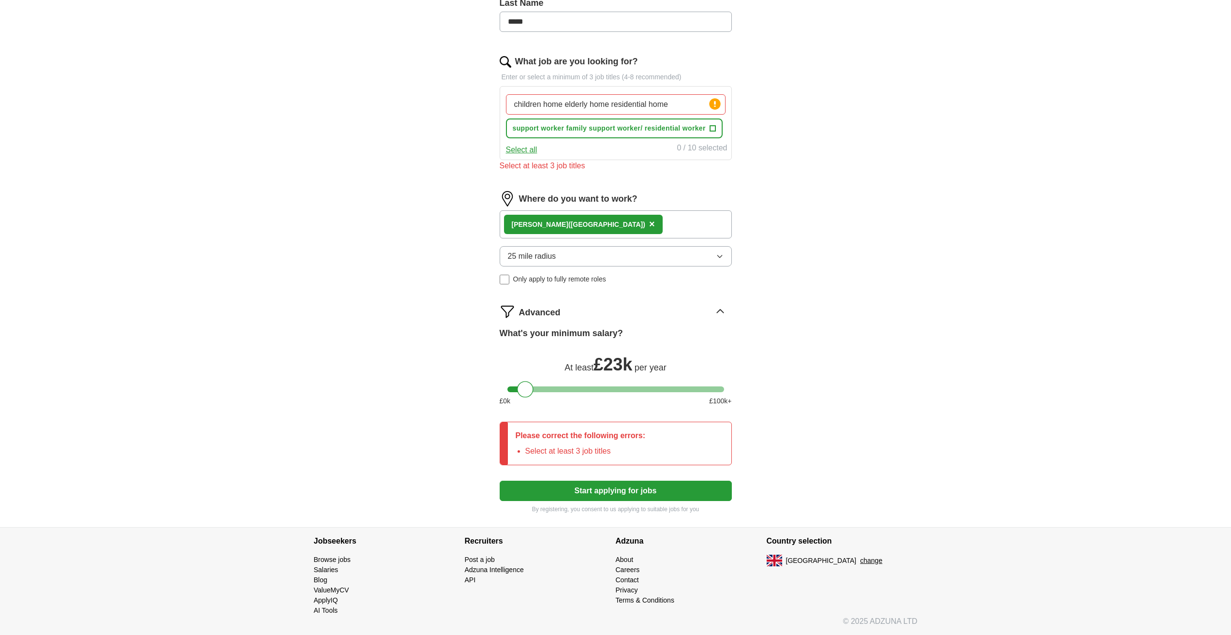
drag, startPoint x: 680, startPoint y: 104, endPoint x: 451, endPoint y: 108, distance: 228.8
click at [454, 108] on div "ApplyIQ Let ApplyIQ do the hard work of searching and applying for jobs. Just t…" at bounding box center [615, 144] width 619 height 768
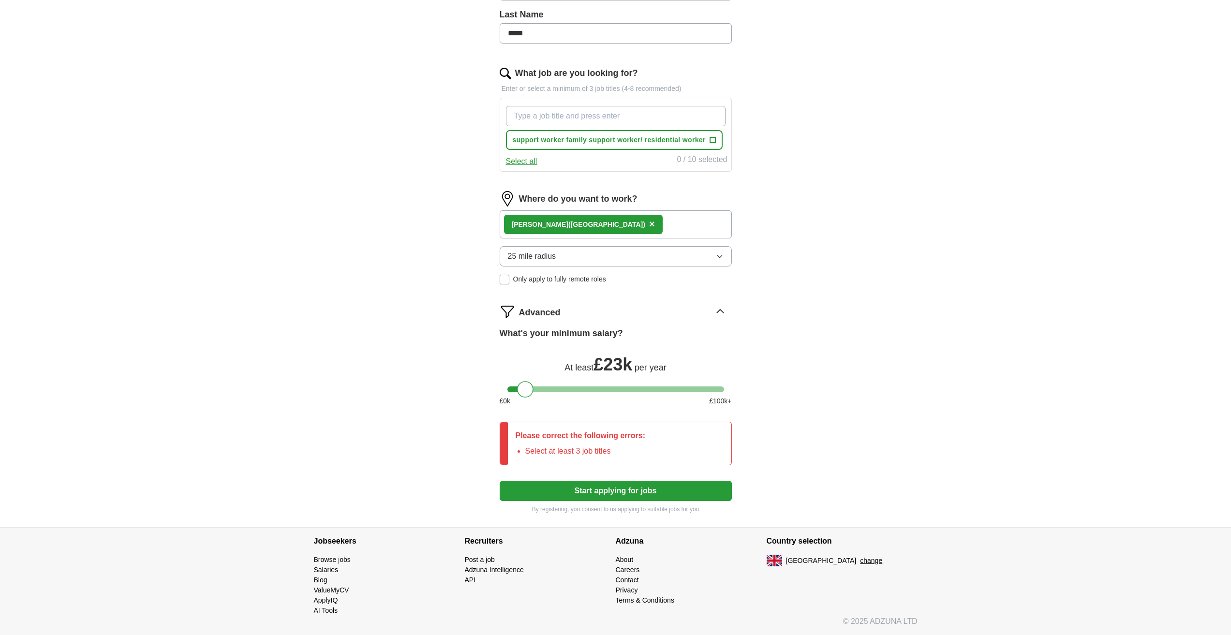
scroll to position [258, 0]
click at [643, 117] on input "school TA/ residential children home" at bounding box center [616, 116] width 220 height 20
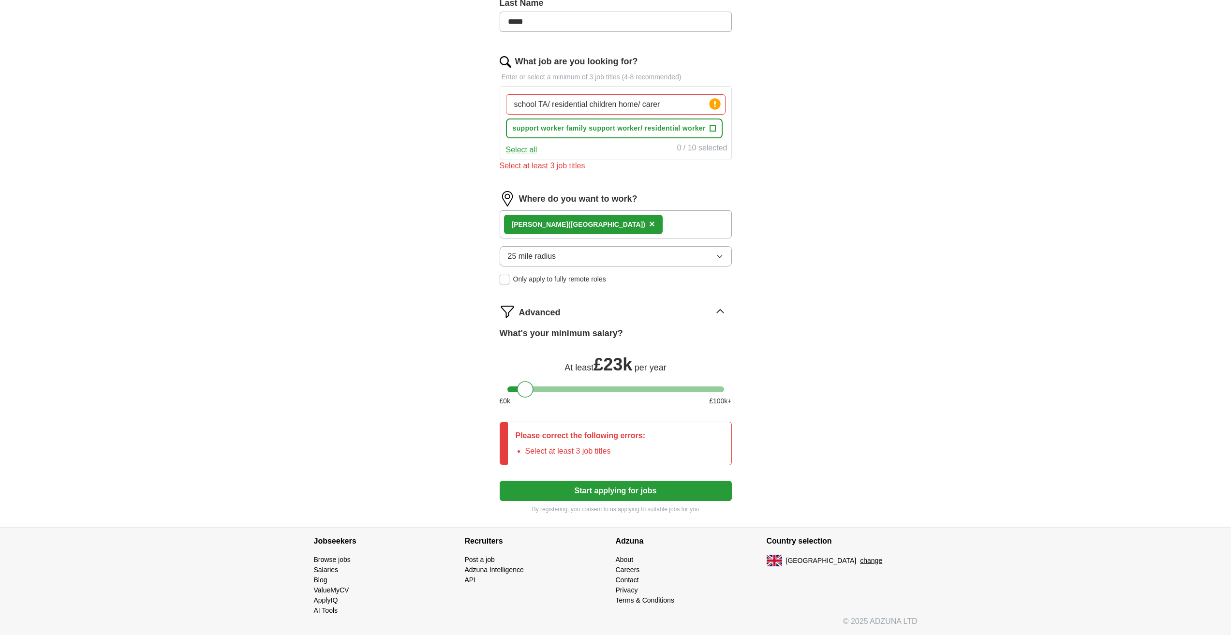
click at [615, 492] on button "Start applying for jobs" at bounding box center [616, 491] width 232 height 20
click at [646, 226] on div "Kilburn (North West London) ×" at bounding box center [616, 224] width 232 height 28
click at [722, 255] on icon "button" at bounding box center [720, 256] width 8 height 8
click at [539, 316] on span "10 mile radius" at bounding box center [532, 318] width 48 height 12
click at [724, 310] on icon at bounding box center [719, 311] width 15 height 15
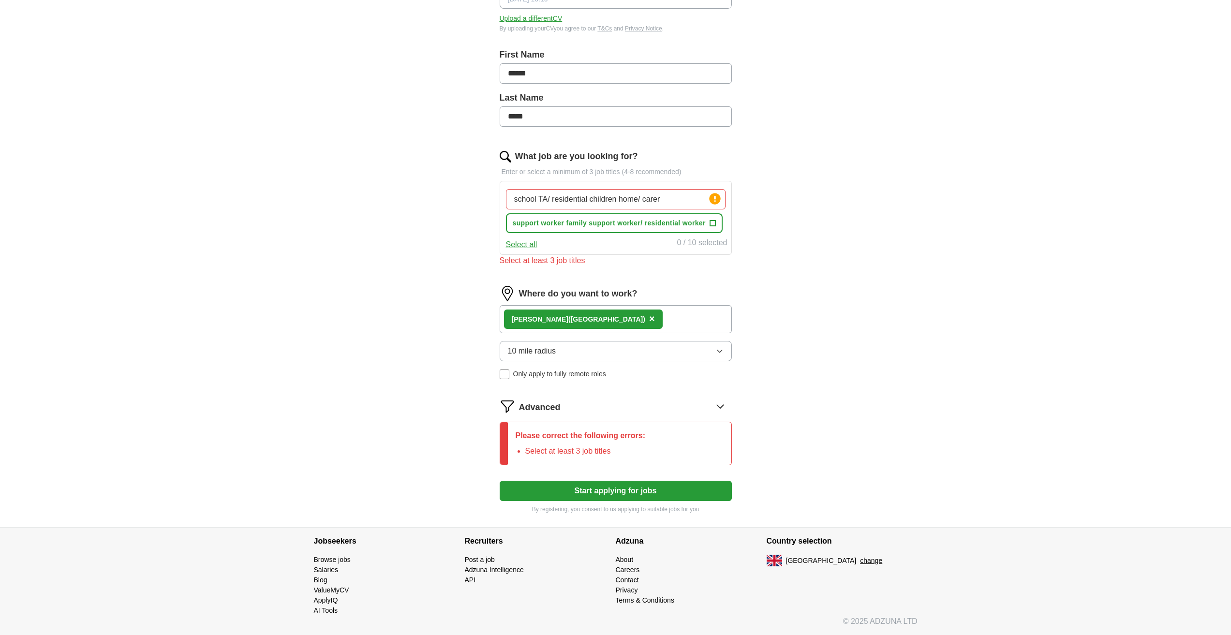
scroll to position [175, 0]
click at [725, 310] on div "Kilburn (North West London) ×" at bounding box center [616, 319] width 232 height 28
click at [530, 246] on button "Select all" at bounding box center [521, 245] width 31 height 12
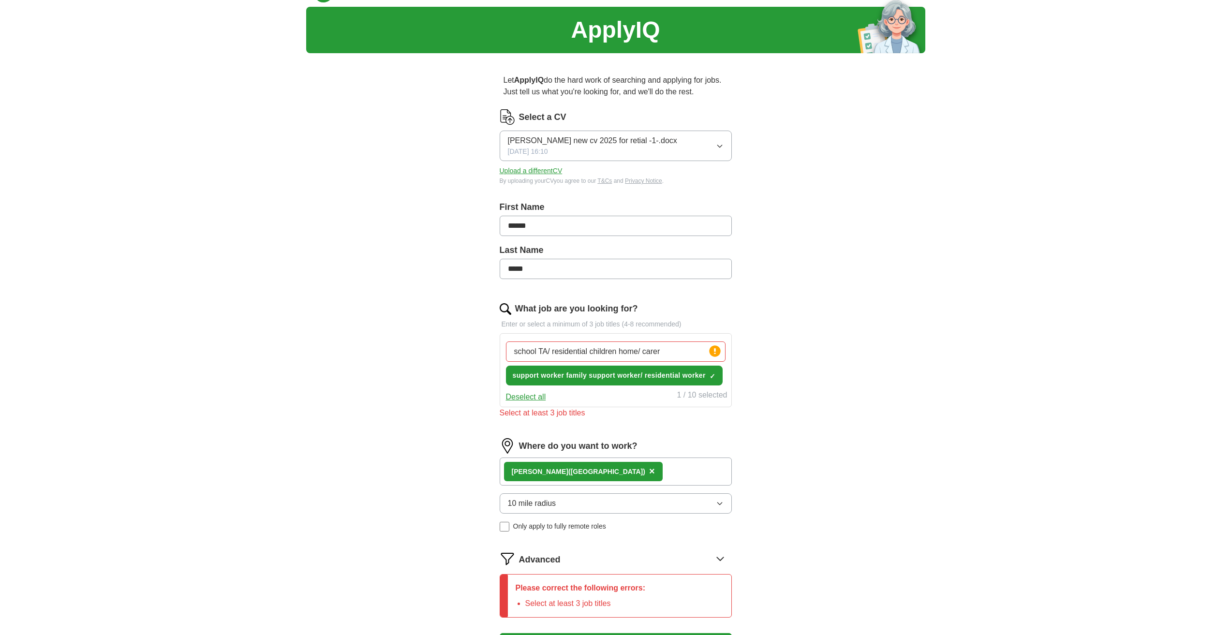
scroll to position [0, 0]
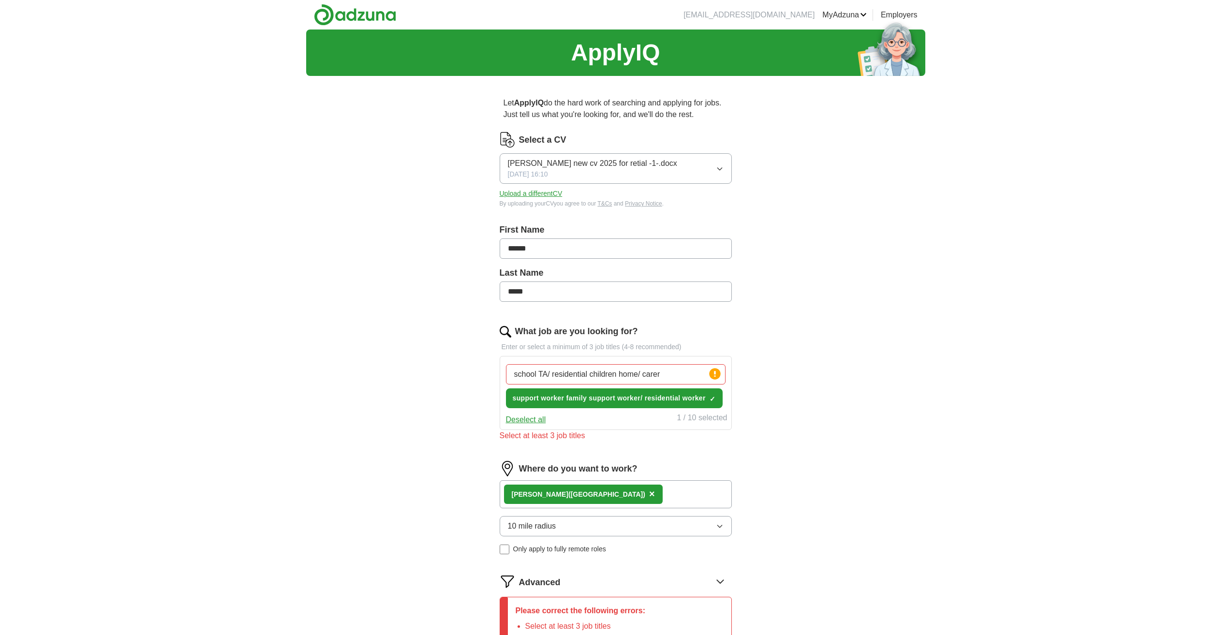
drag, startPoint x: 549, startPoint y: 373, endPoint x: 493, endPoint y: 369, distance: 56.3
click at [501, 372] on div "school TA/ residential children home/ carer Press return to add title support w…" at bounding box center [616, 393] width 232 height 74
type input "teaching assistant/ care home/ residential children home/ carer"
click at [649, 493] on span "×" at bounding box center [652, 493] width 6 height 11
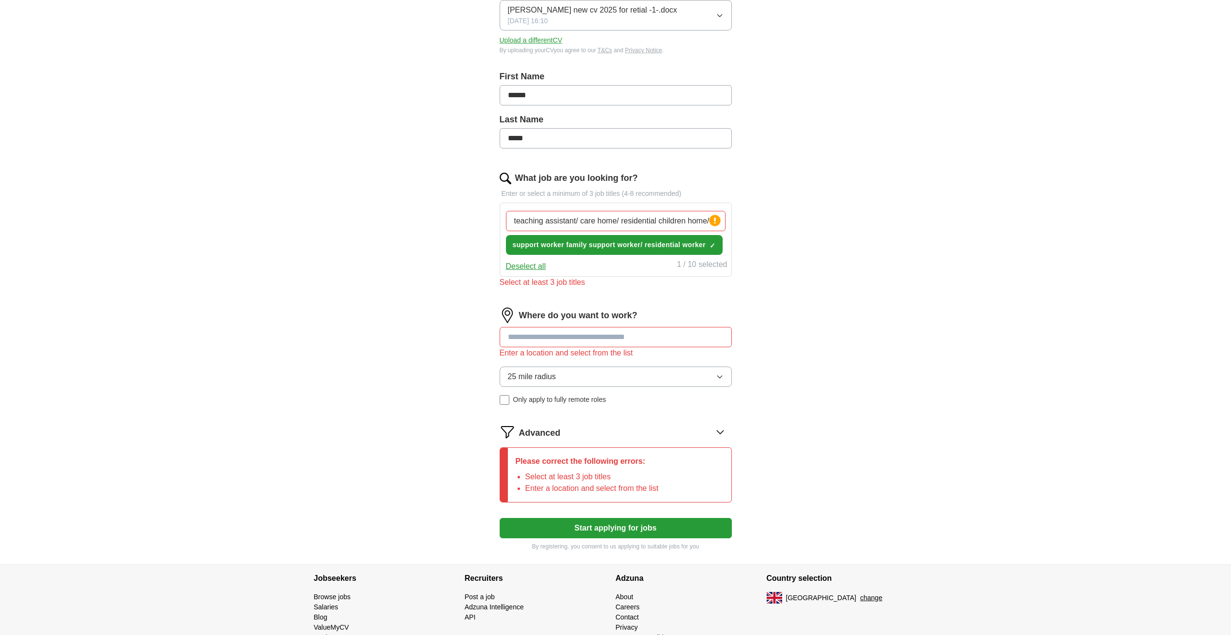
scroll to position [191, 0]
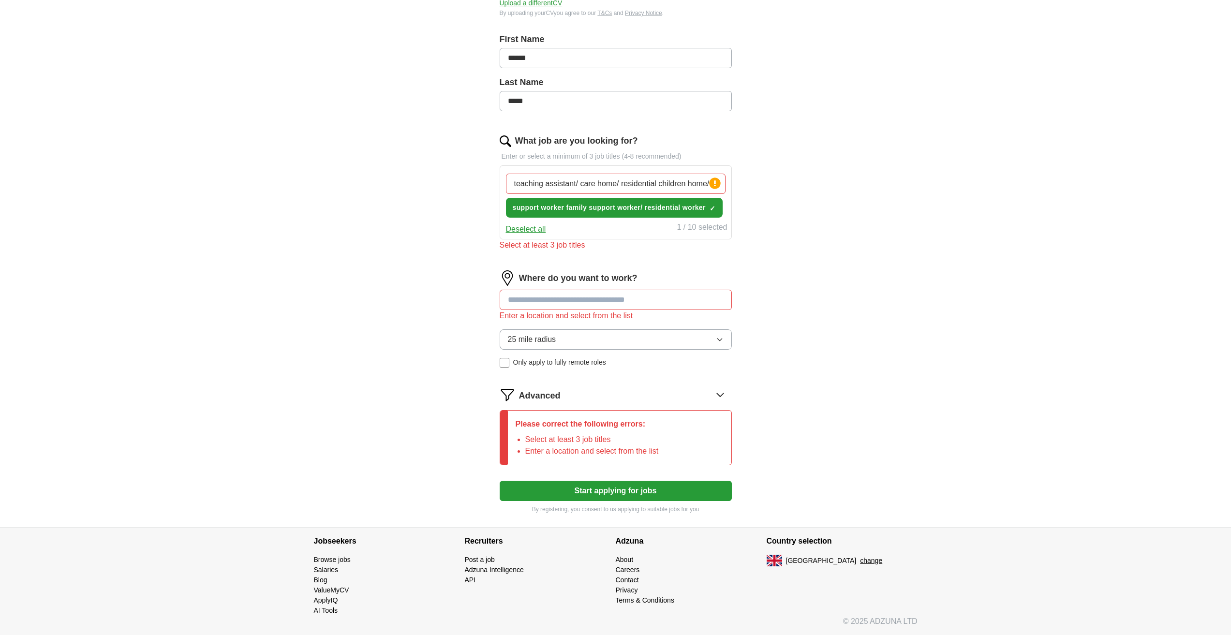
click at [550, 300] on input at bounding box center [616, 300] width 232 height 20
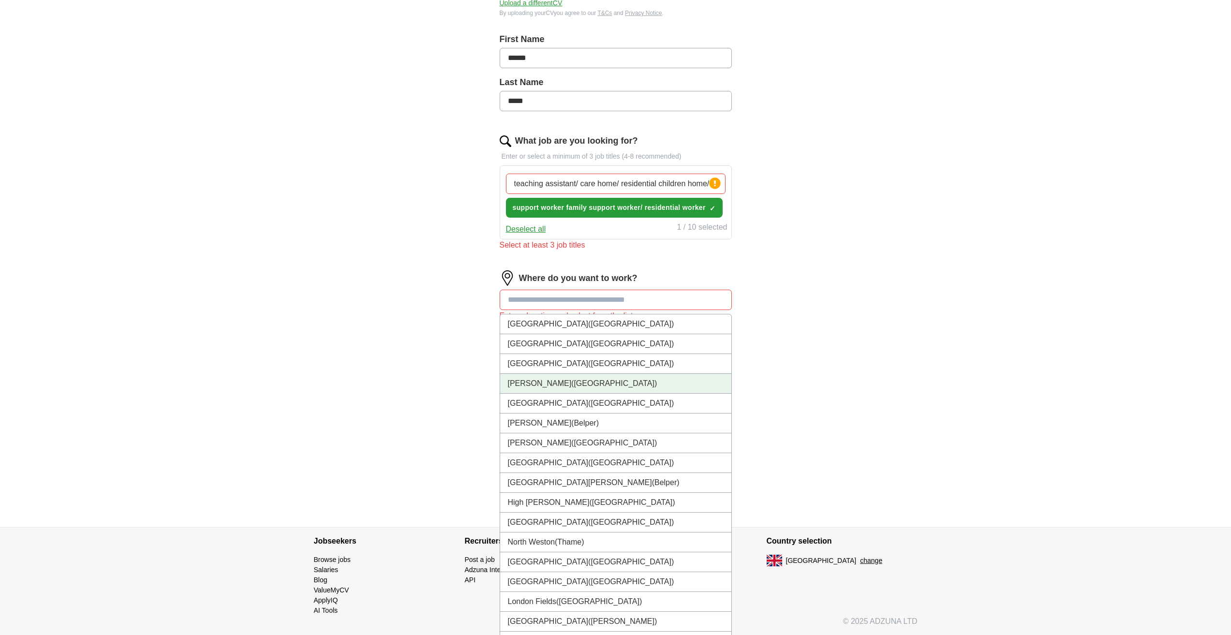
click at [529, 384] on li "Kilburn (North West London)" at bounding box center [615, 384] width 231 height 20
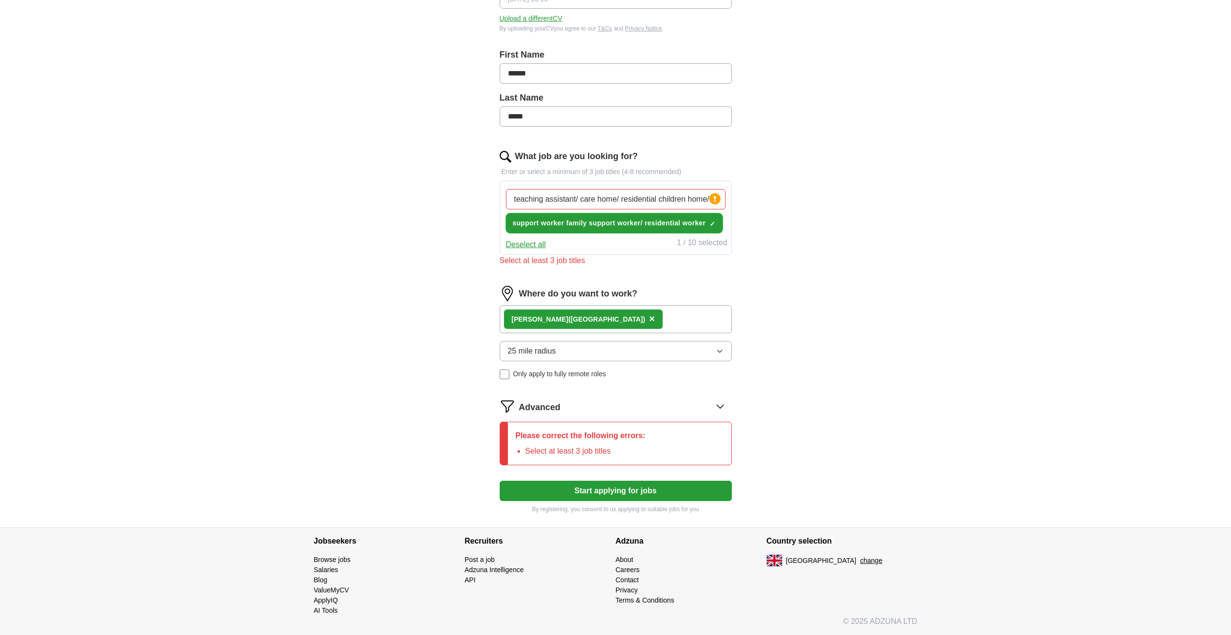
click at [0, 0] on span "×" at bounding box center [0, 0] width 0 height 0
click at [518, 245] on button "Select all" at bounding box center [521, 245] width 31 height 12
click at [712, 244] on div "1 / 10 selected" at bounding box center [702, 244] width 50 height 14
